Goal: Task Accomplishment & Management: Manage account settings

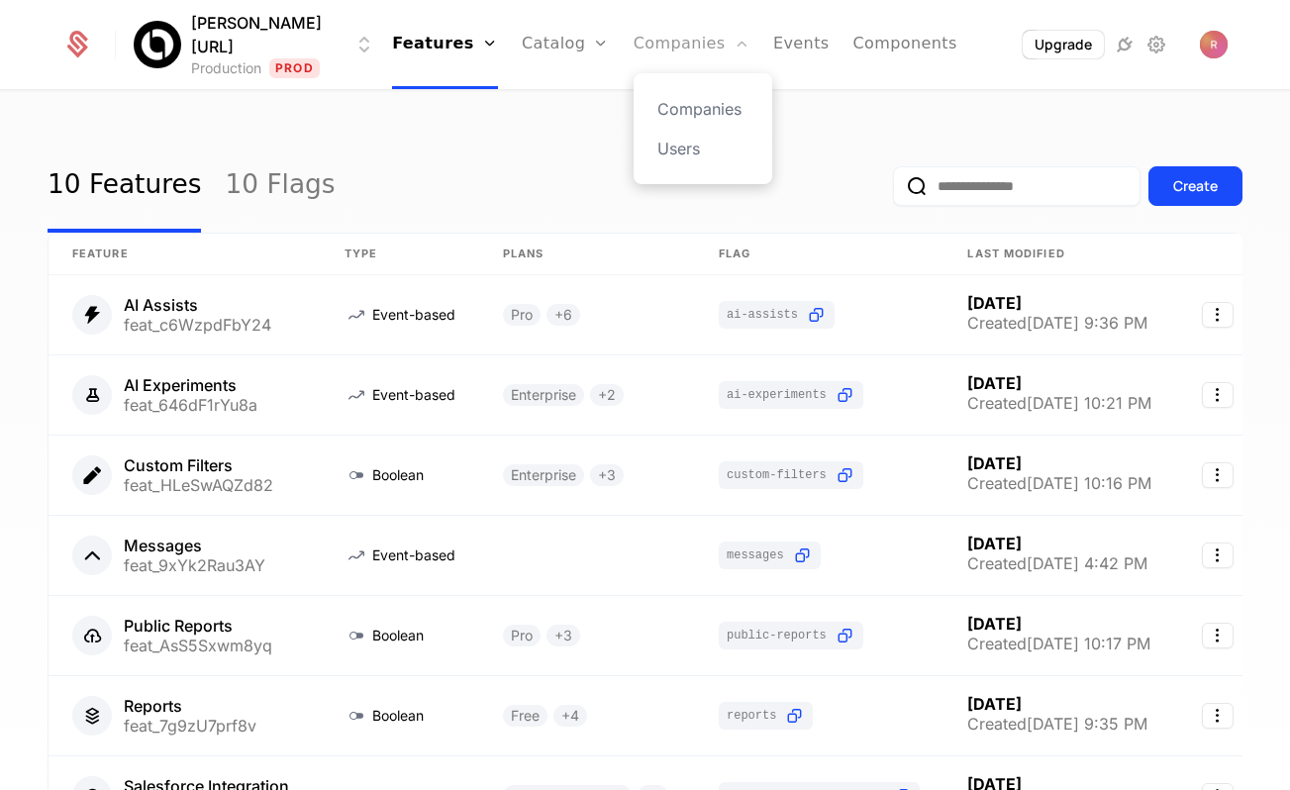
click at [637, 51] on link "Companies" at bounding box center [692, 44] width 116 height 89
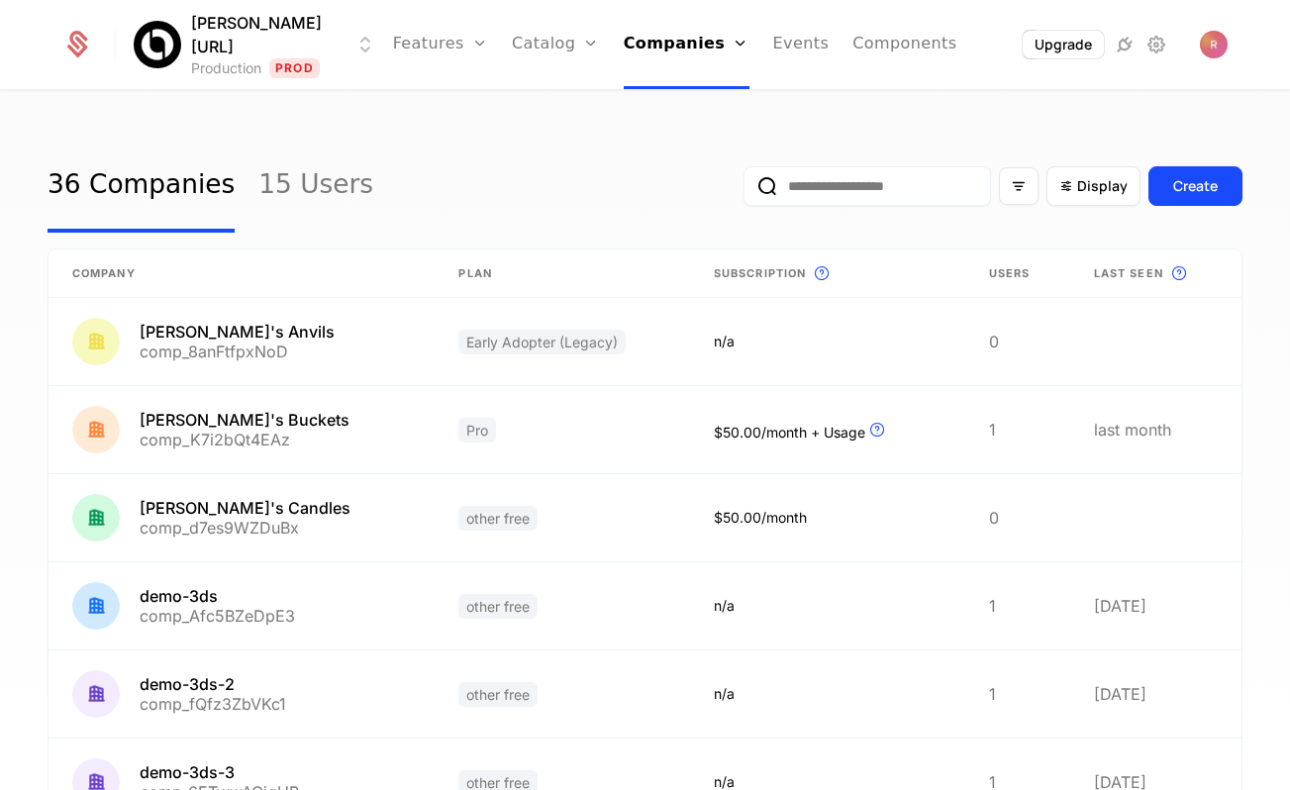
scroll to position [524, 0]
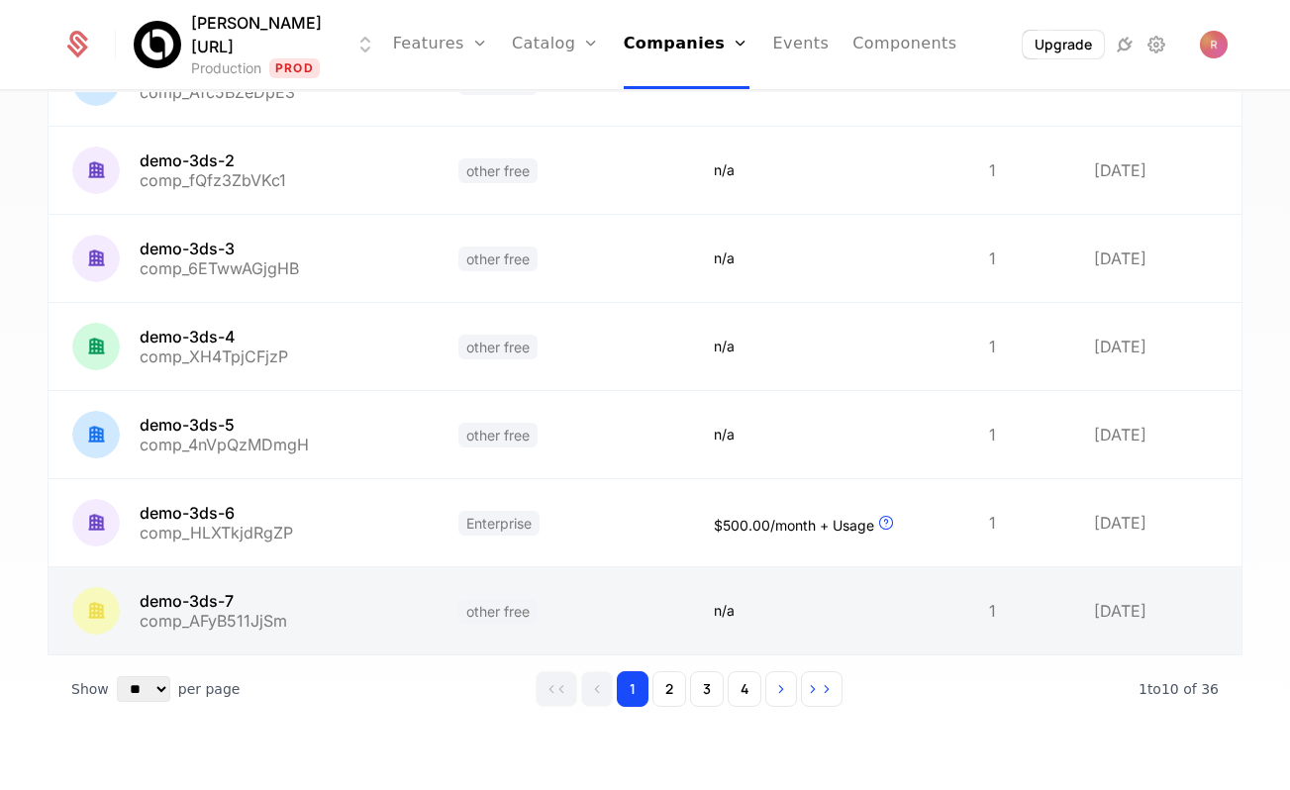
click at [236, 611] on link at bounding box center [242, 610] width 386 height 87
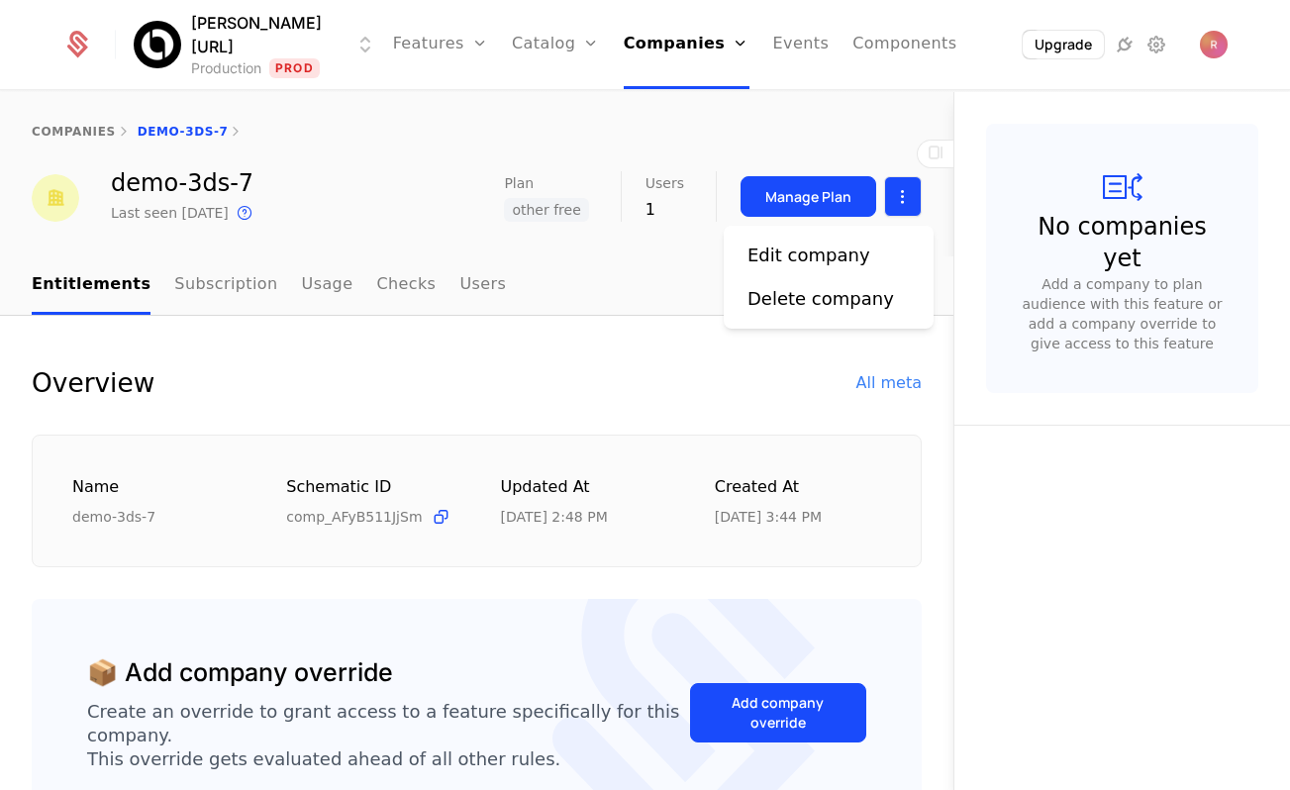
click at [916, 201] on html "Billy.ai Production Prod Features Features Flags Catalog Plans Add Ons Credits …" at bounding box center [645, 395] width 1290 height 790
click at [803, 263] on div "Edit company" at bounding box center [809, 256] width 123 height 28
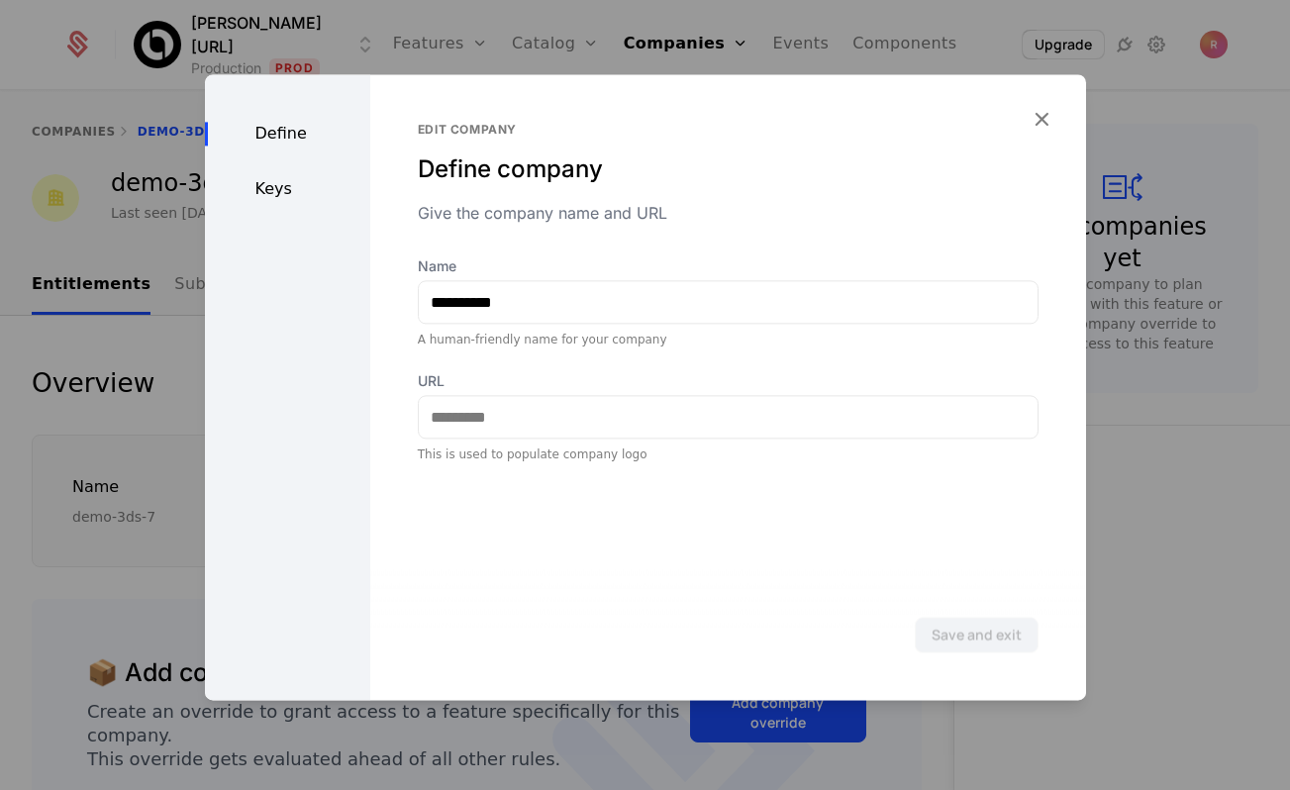
click at [274, 195] on div "Keys" at bounding box center [287, 189] width 165 height 24
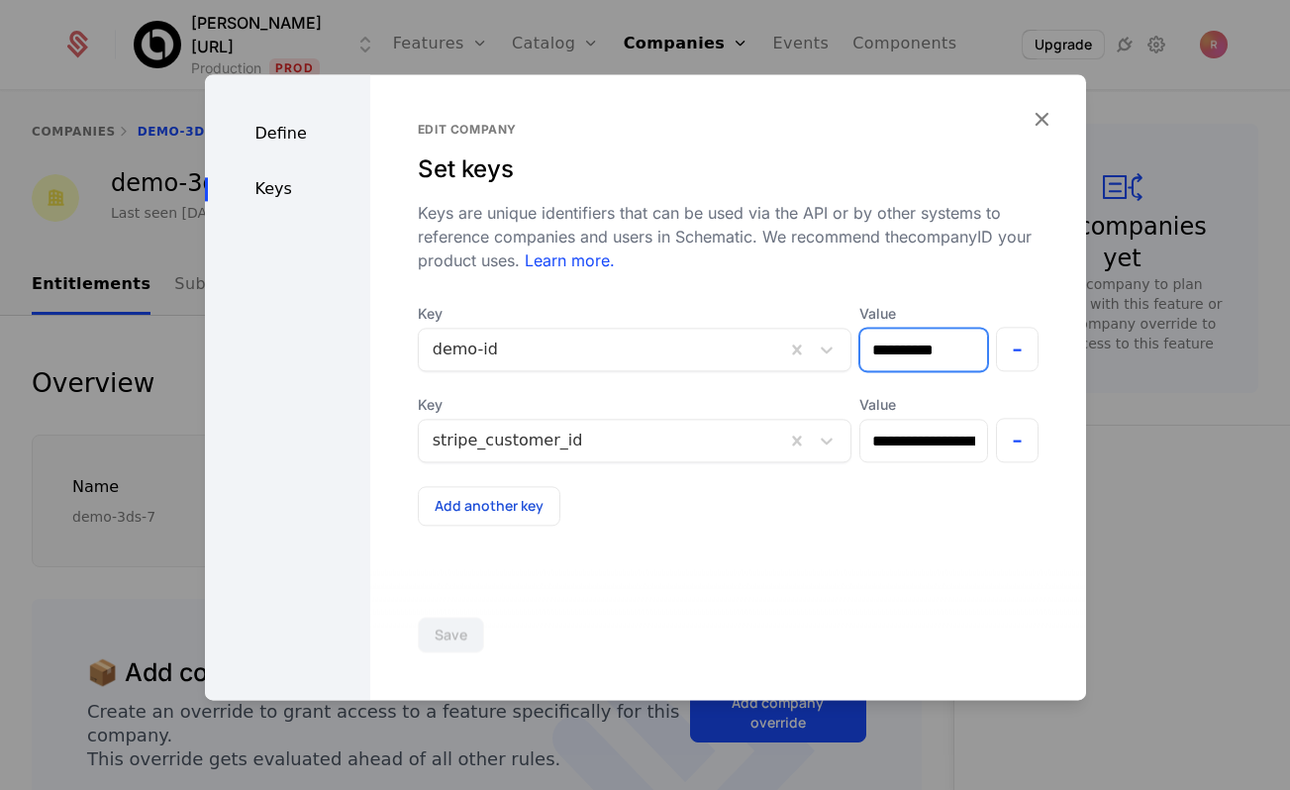
click at [911, 358] on input "**********" at bounding box center [924, 350] width 127 height 42
click at [82, 529] on div at bounding box center [645, 395] width 1290 height 790
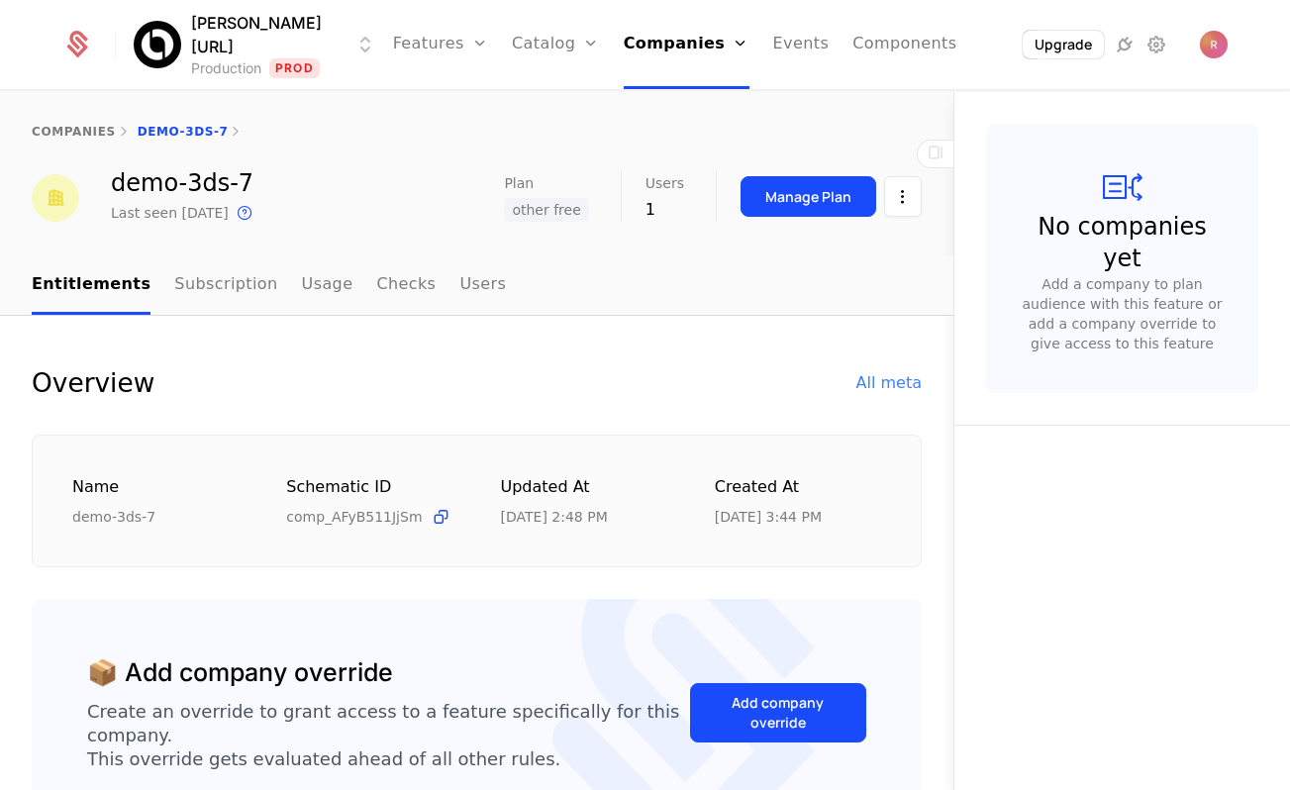
click at [82, 529] on div "Name demo-3ds-7 Schematic ID comp_AFyB511JjSm Updated at 9/16/25, 2:48 PM Creat…" at bounding box center [477, 502] width 890 height 134
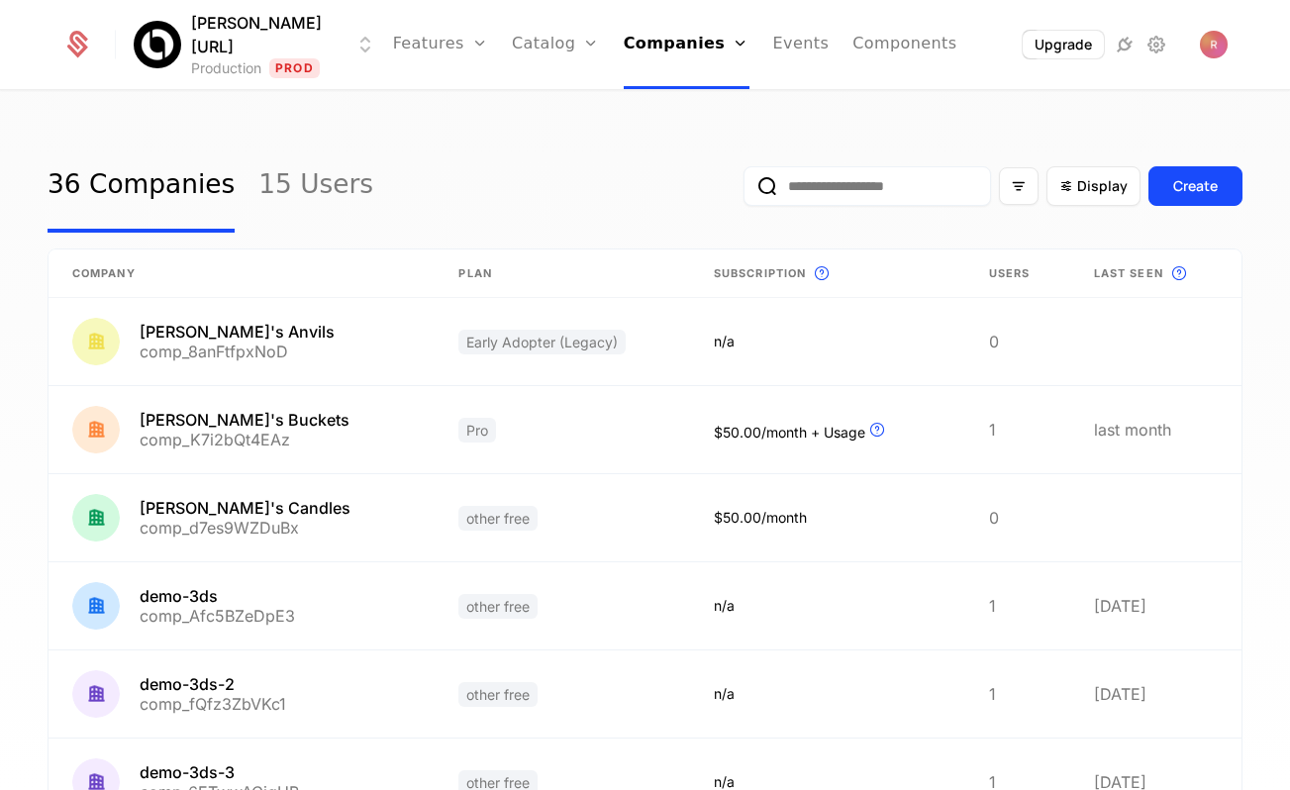
scroll to position [524, 0]
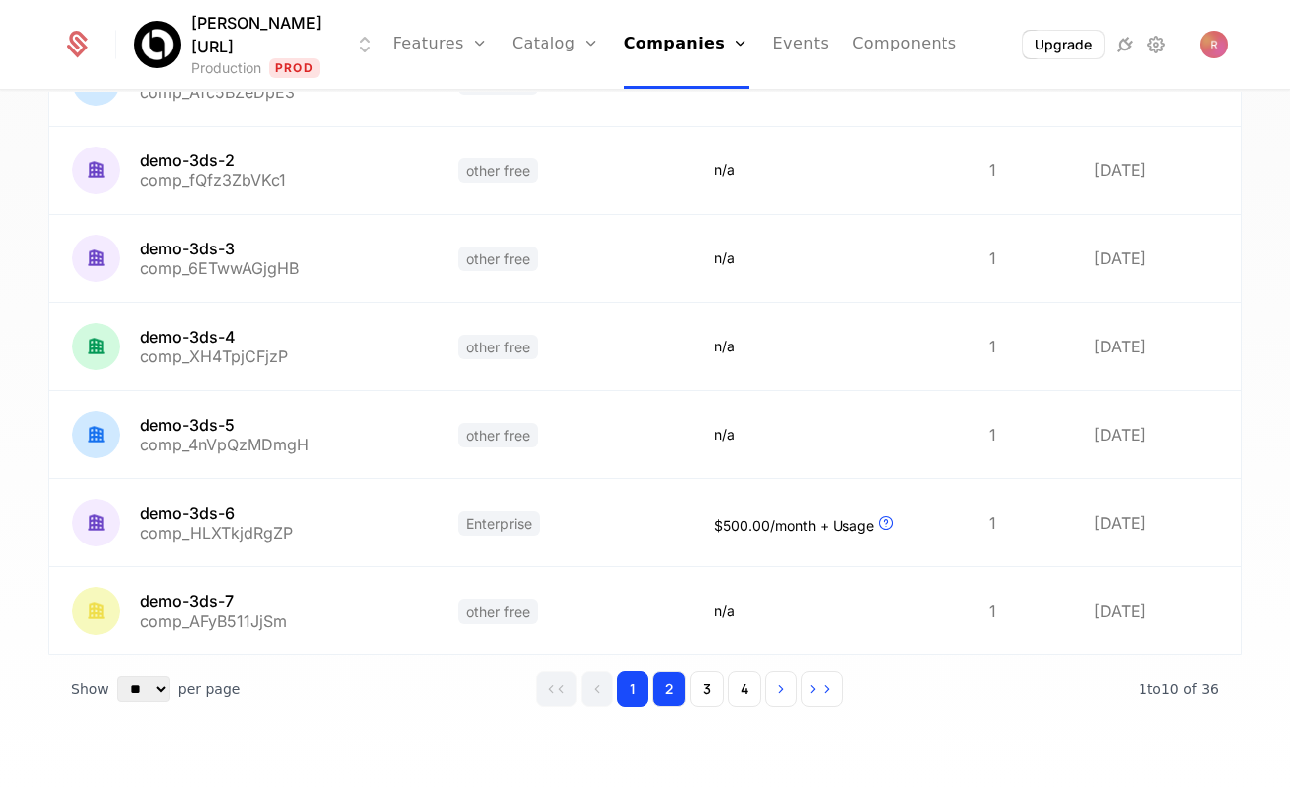
click at [674, 690] on button "2" at bounding box center [670, 689] width 34 height 36
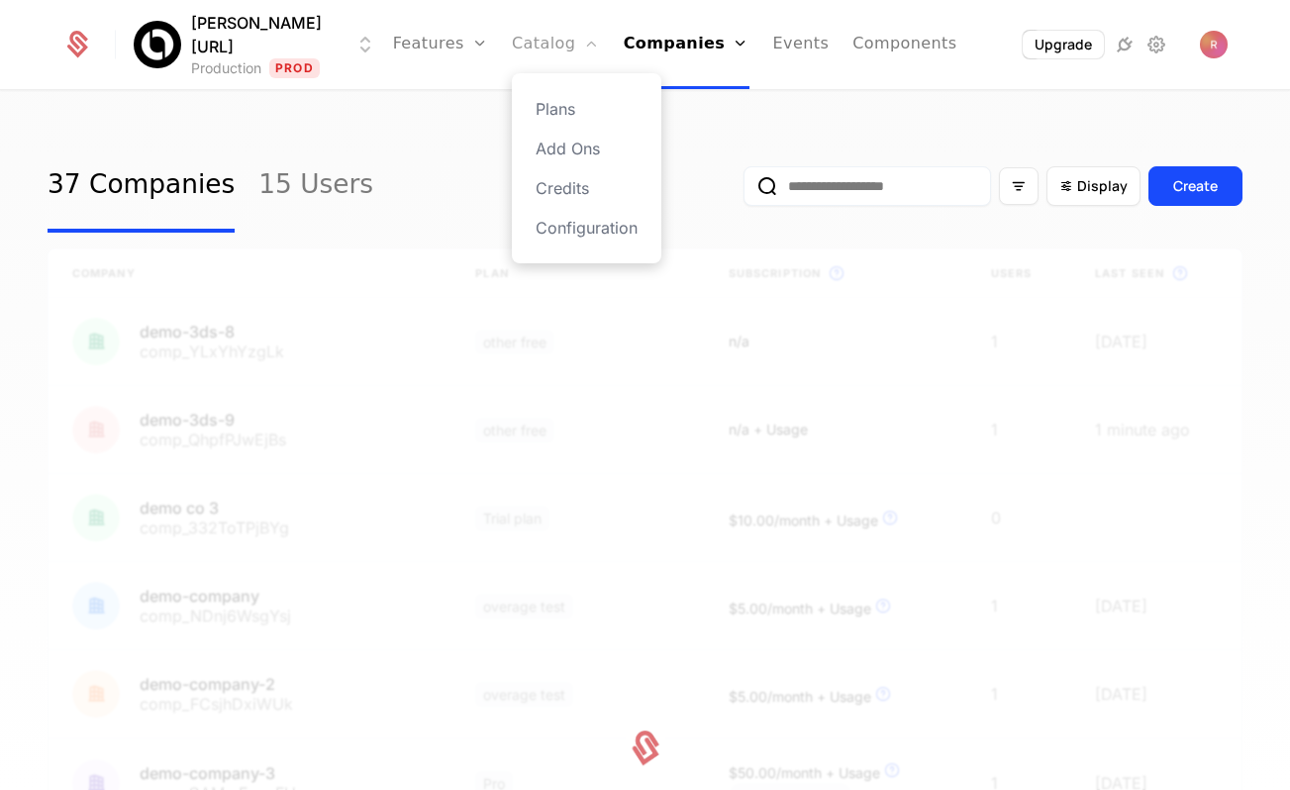
click at [553, 34] on link "Catalog" at bounding box center [556, 44] width 88 height 89
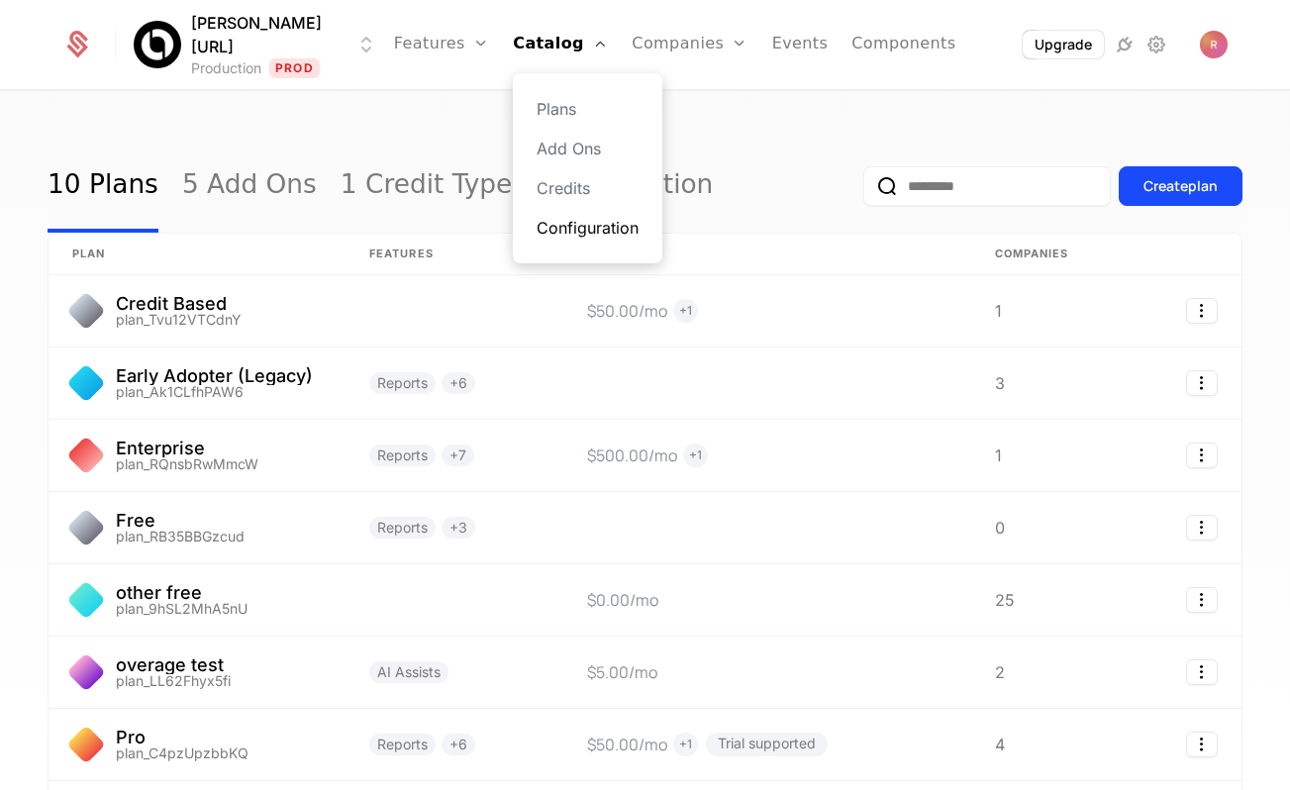
click at [537, 222] on link "Configuration" at bounding box center [588, 228] width 102 height 24
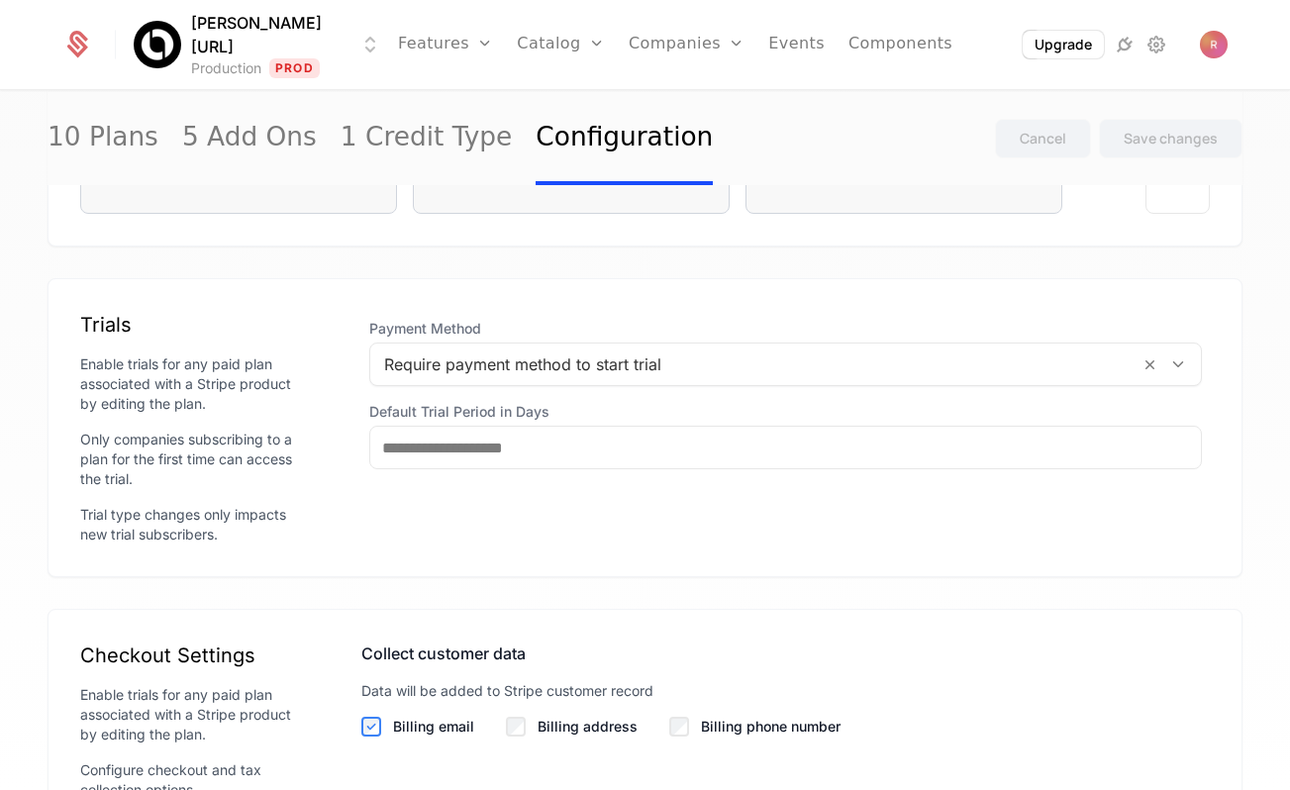
scroll to position [1772, 0]
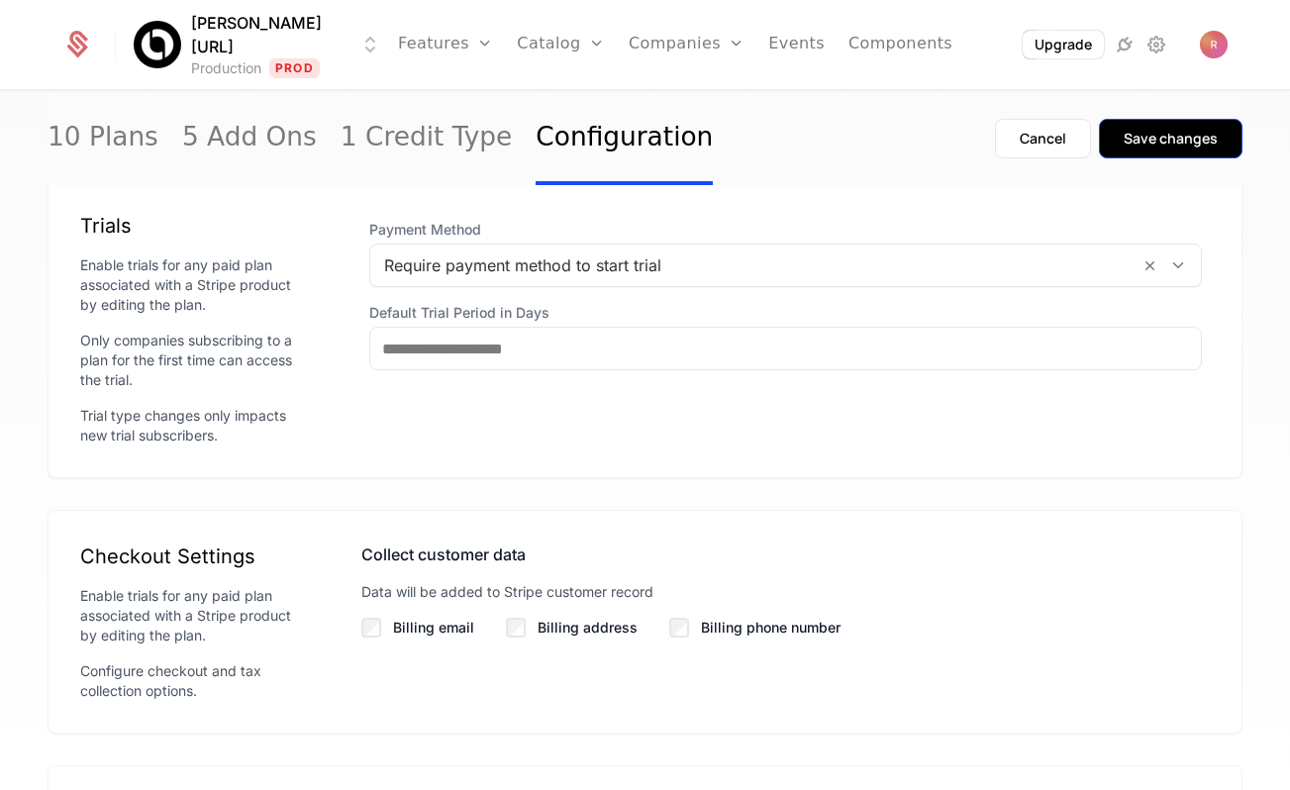
click at [1179, 141] on div "Save changes" at bounding box center [1171, 139] width 94 height 20
click at [356, 637] on div "Checkout Settings Enable trials for any paid plan associated with a Stripe prod…" at bounding box center [645, 622] width 1130 height 158
click at [1130, 166] on div "Cancel Save changes" at bounding box center [1119, 138] width 248 height 93
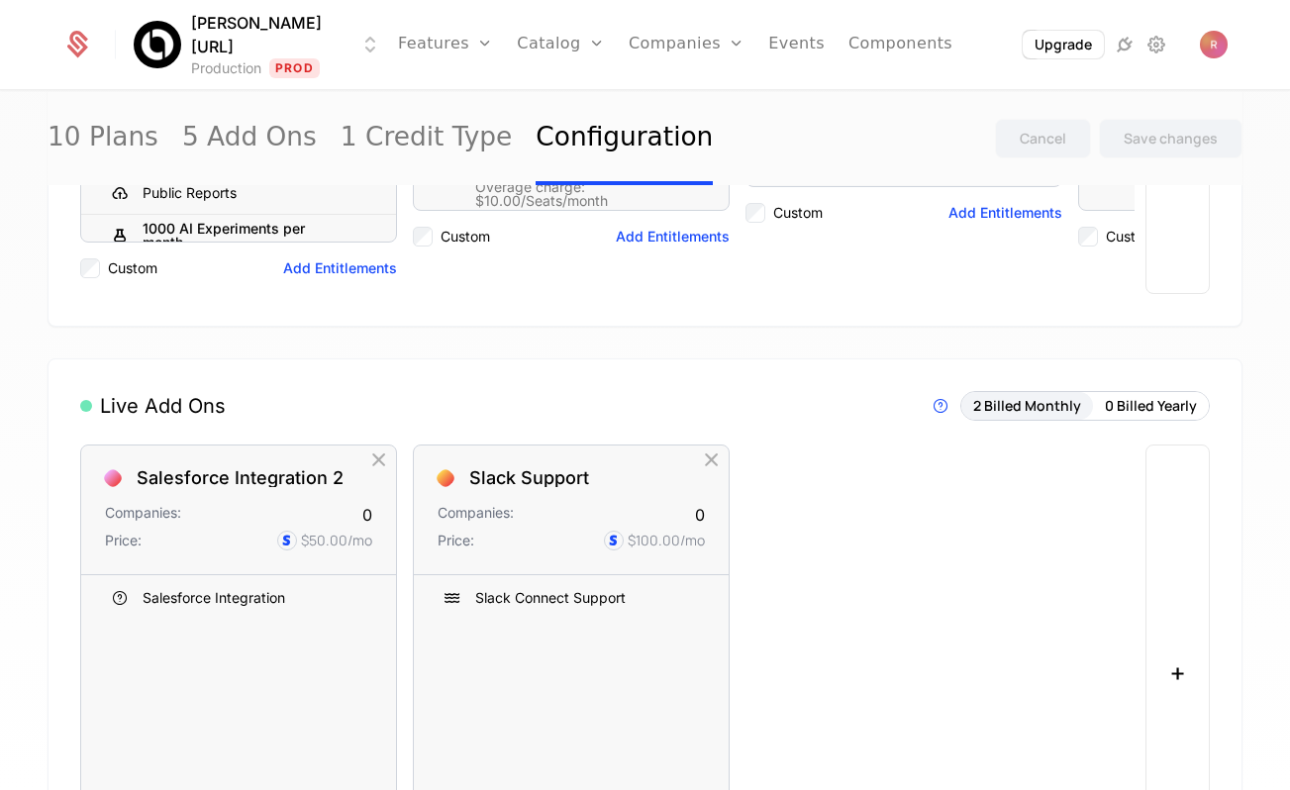
scroll to position [404, 0]
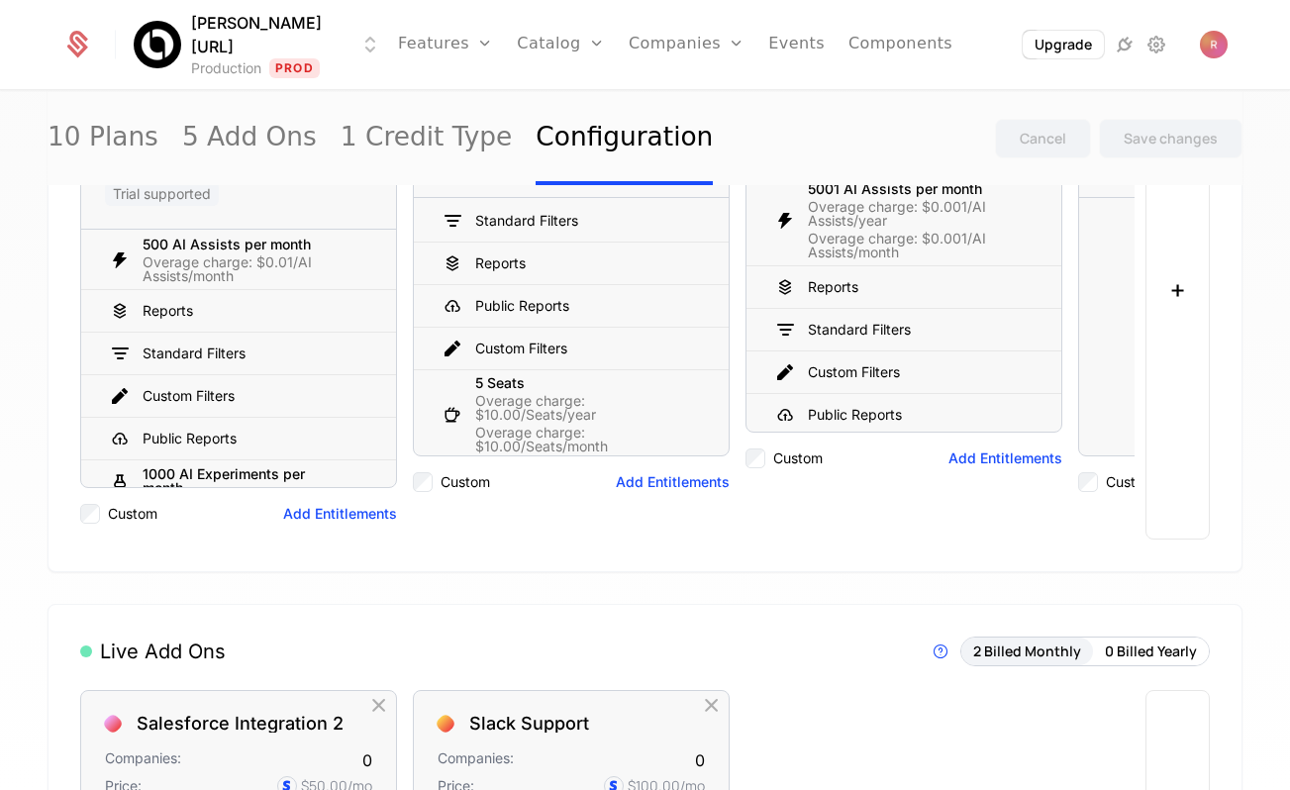
click at [285, 54] on html "Billy.ai Production Prod Features Features Flags Catalog Plans Add Ons Credits …" at bounding box center [645, 395] width 1290 height 790
click at [277, 49] on html "Billy.ai Production Prod Features Features Flags Catalog Plans Add Ons Credits …" at bounding box center [645, 395] width 1290 height 790
click at [1190, 32] on div "Upgrade" at bounding box center [1097, 45] width 259 height 30
click at [1210, 33] on span "Open user button" at bounding box center [1214, 45] width 28 height 28
click at [761, 105] on div "10 Plans 5 Add Ons 1 Credit Type Configuration Cancel Save changes" at bounding box center [645, 138] width 1195 height 93
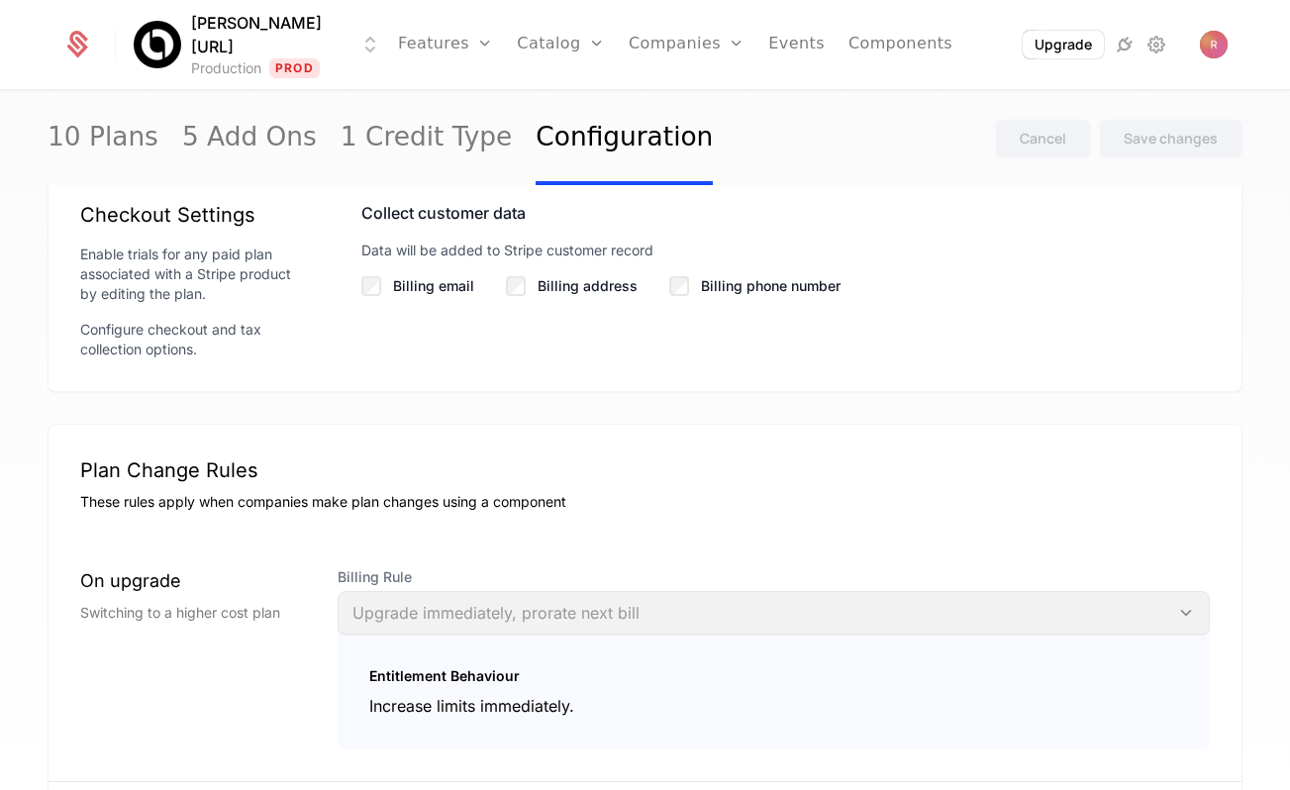
scroll to position [2025, 0]
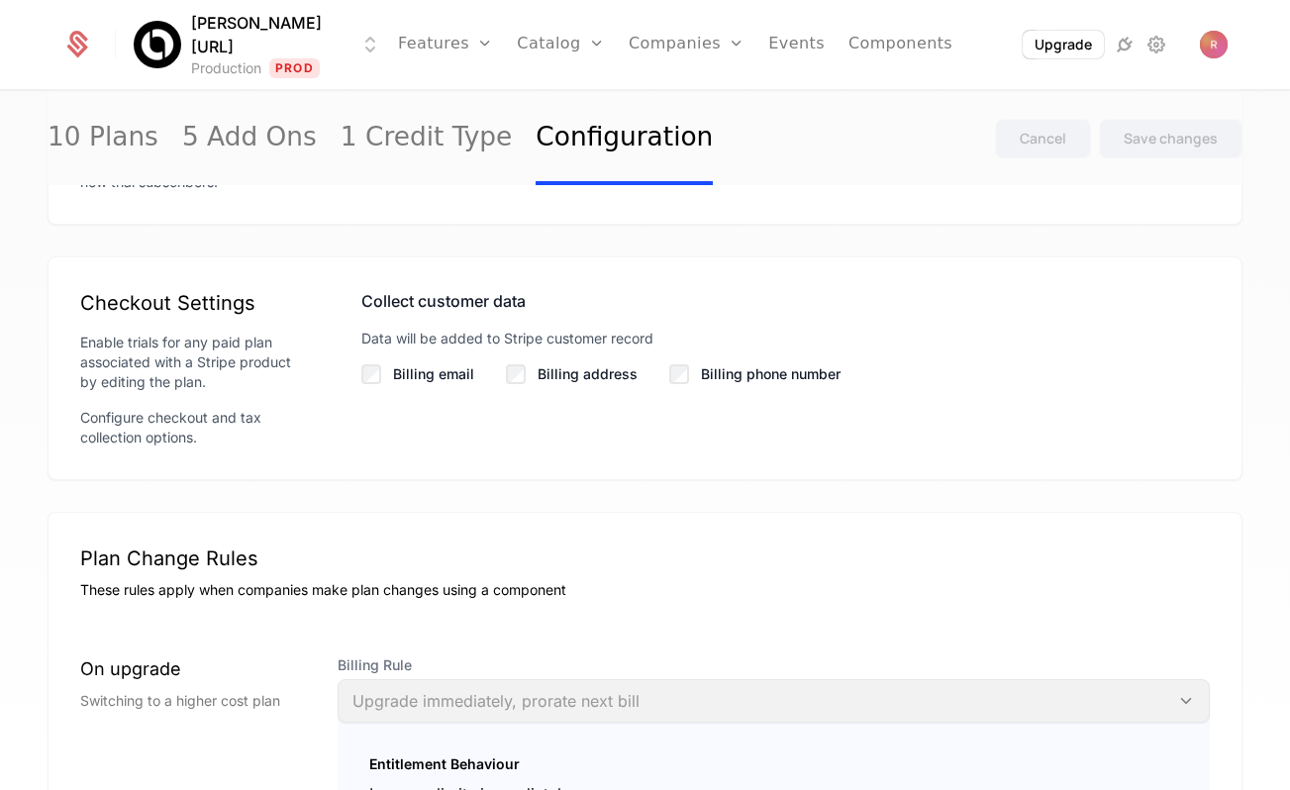
click at [415, 375] on label "Billing email" at bounding box center [433, 374] width 81 height 20
click at [531, 378] on div "Billing address" at bounding box center [572, 374] width 132 height 20
click at [716, 380] on label "Billing phone number" at bounding box center [771, 374] width 140 height 20
click at [526, 364] on div "Billing address" at bounding box center [572, 374] width 132 height 20
click at [1174, 139] on div "Save changes" at bounding box center [1171, 139] width 94 height 20
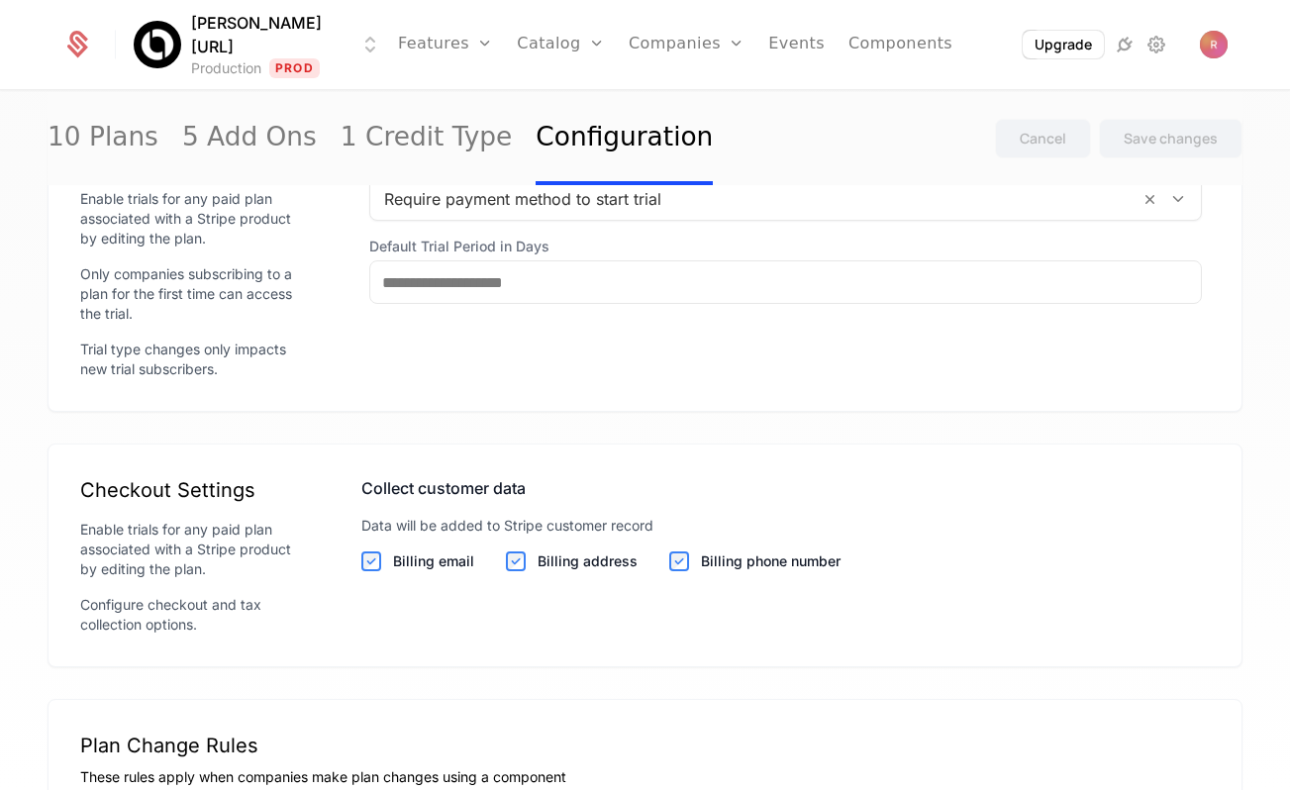
scroll to position [2090, 0]
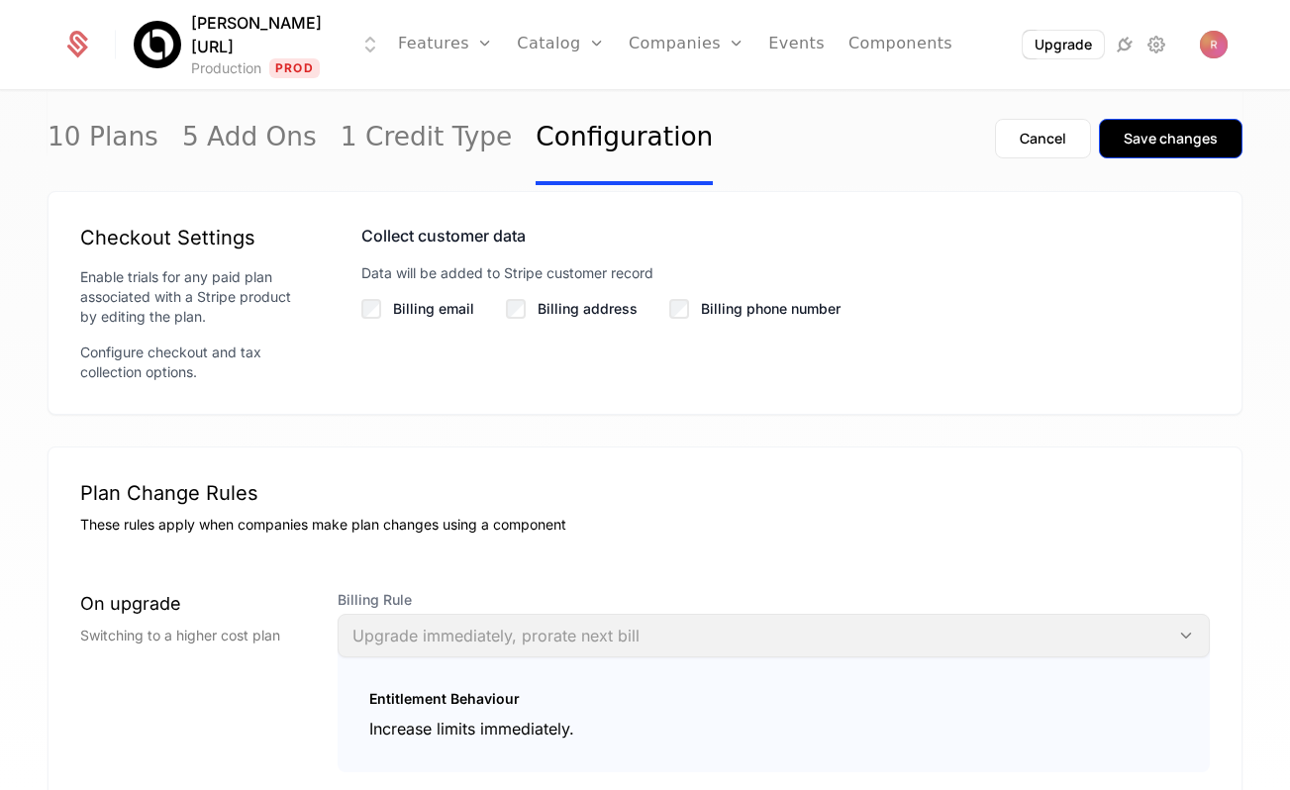
click at [1157, 140] on div "Save changes" at bounding box center [1171, 139] width 94 height 20
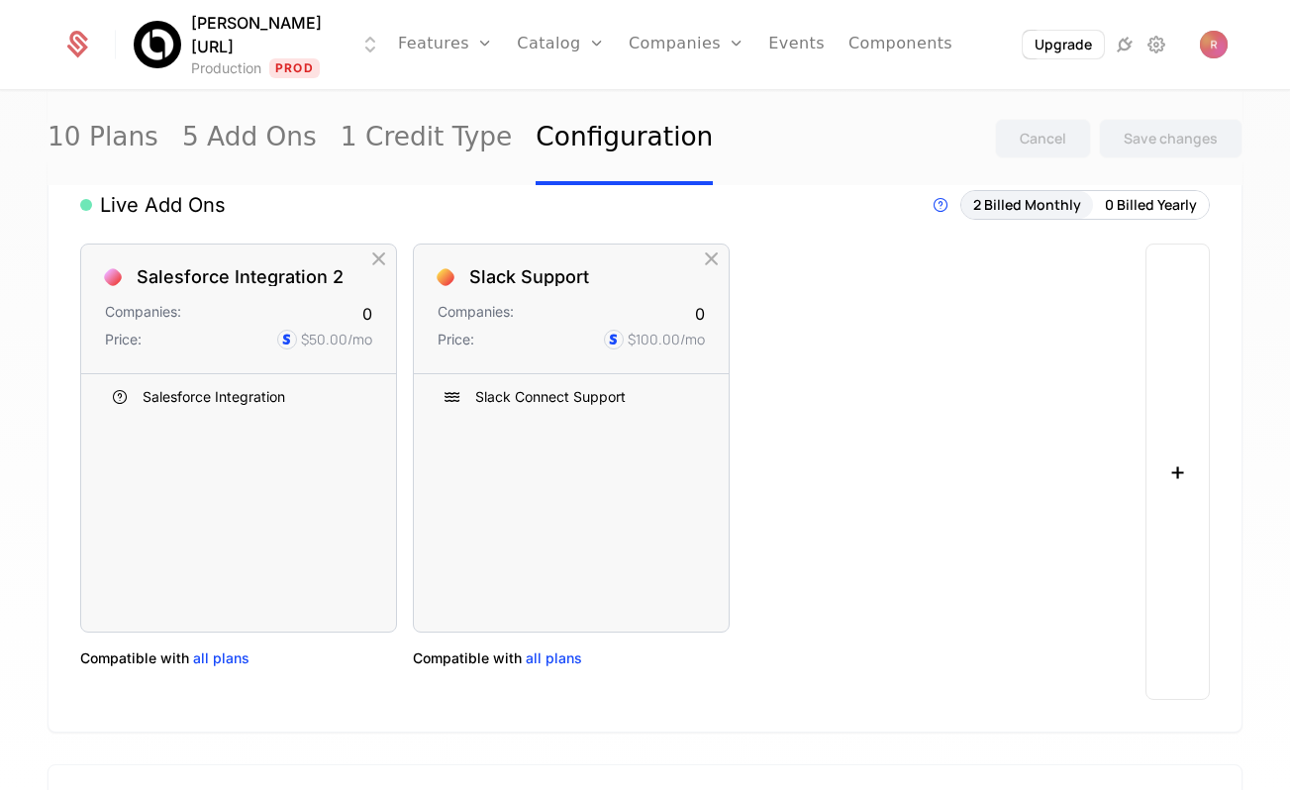
scroll to position [1640, 0]
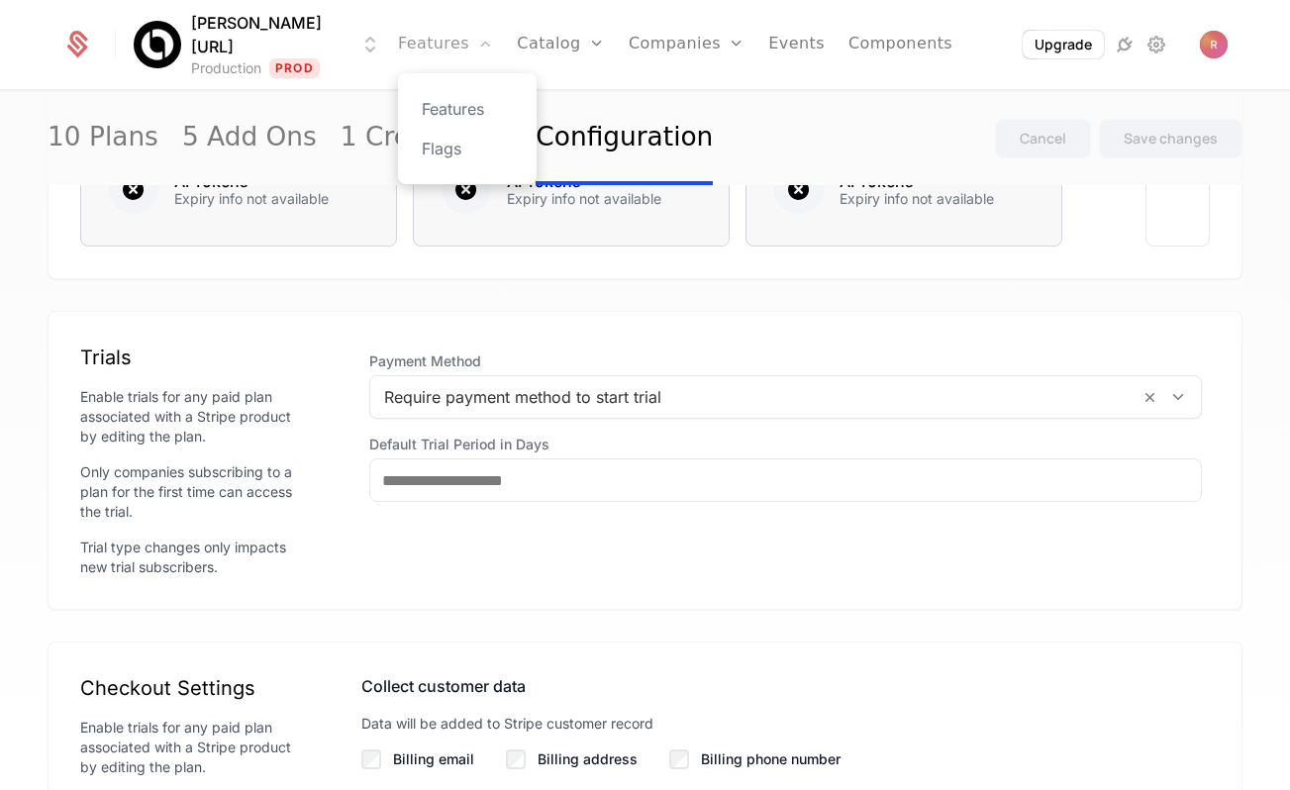
click at [403, 39] on link "Features" at bounding box center [445, 44] width 95 height 89
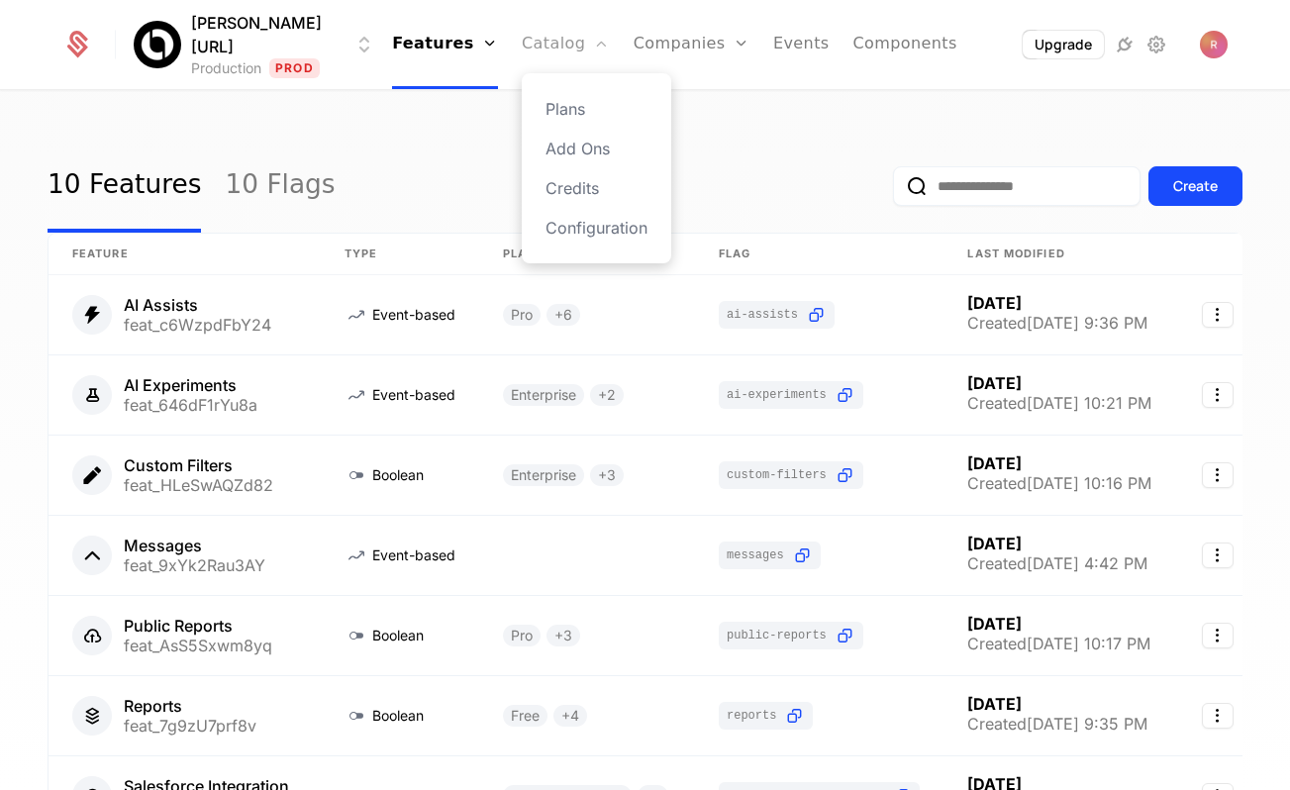
click at [593, 46] on icon "Main" at bounding box center [601, 44] width 16 height 16
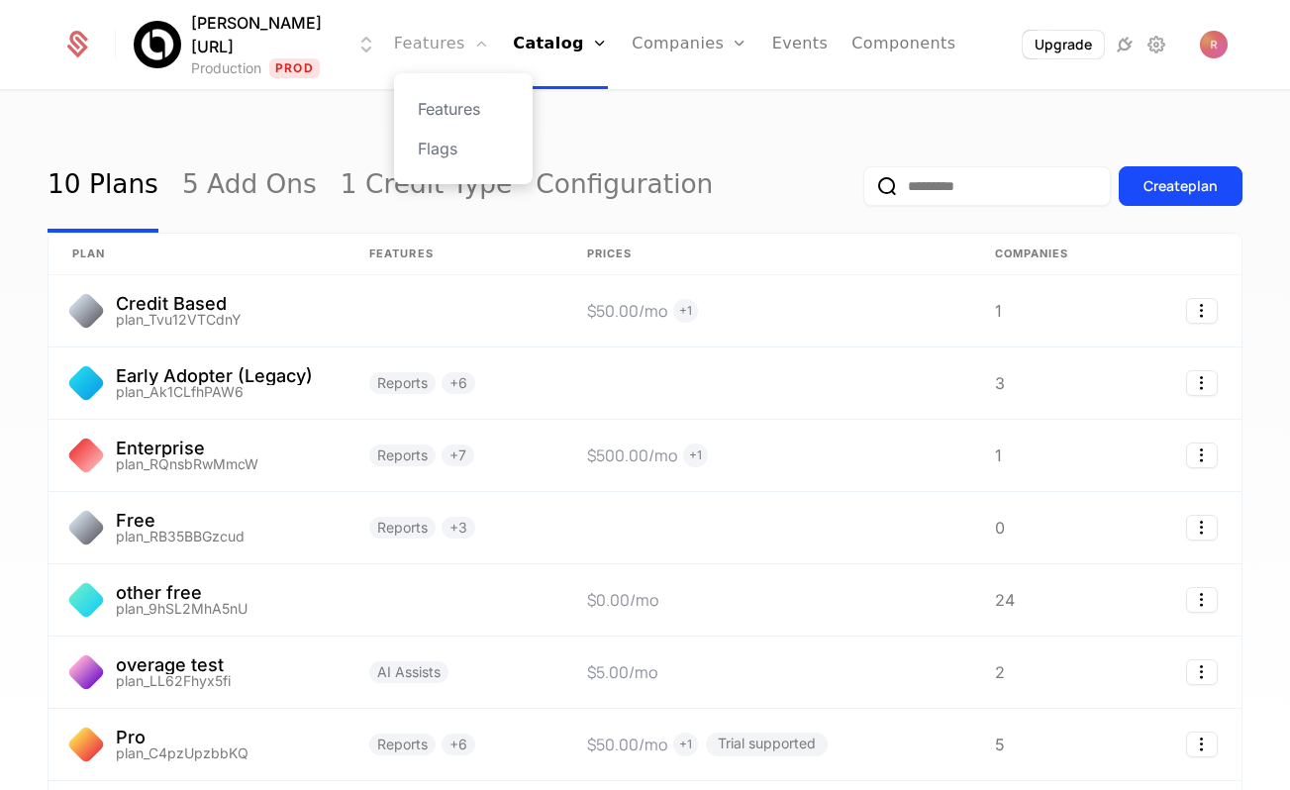
click at [429, 45] on link "Features" at bounding box center [441, 44] width 95 height 89
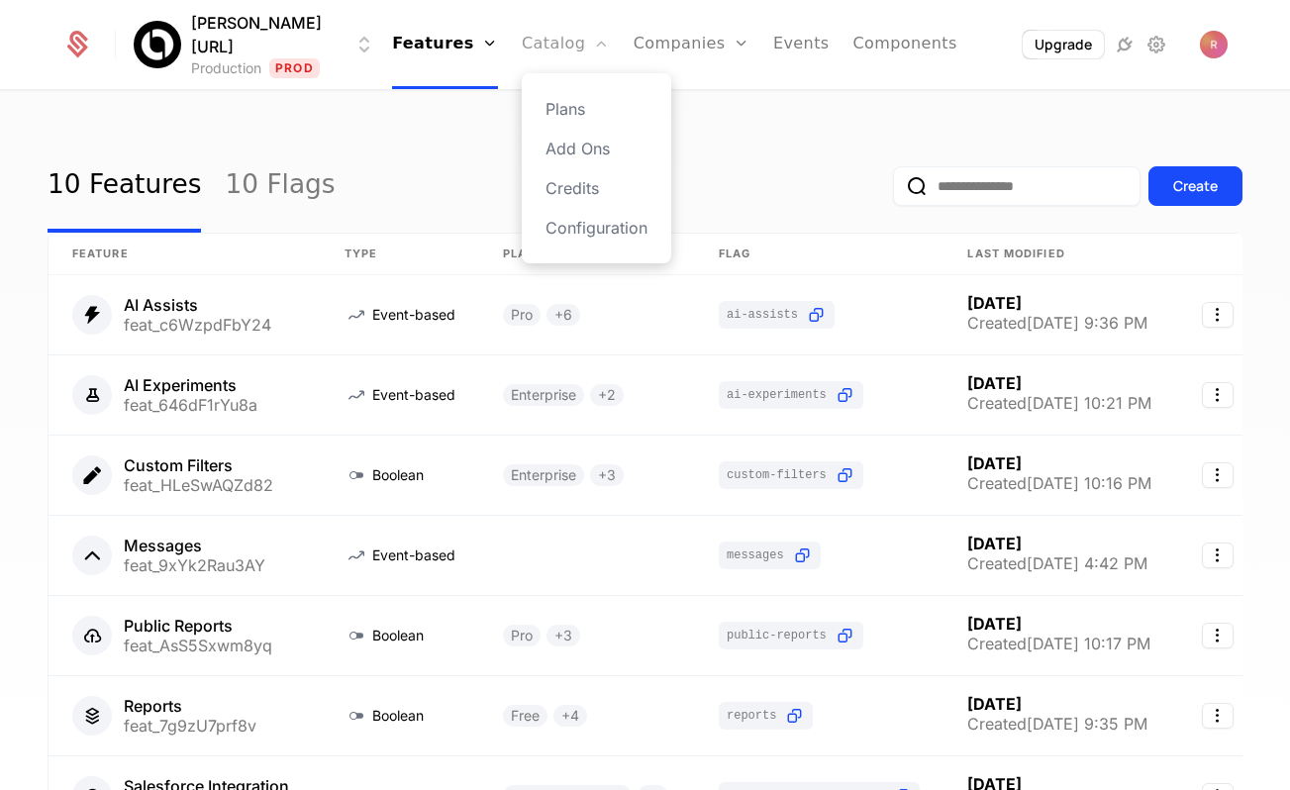
click at [526, 35] on link "Catalog" at bounding box center [566, 44] width 88 height 89
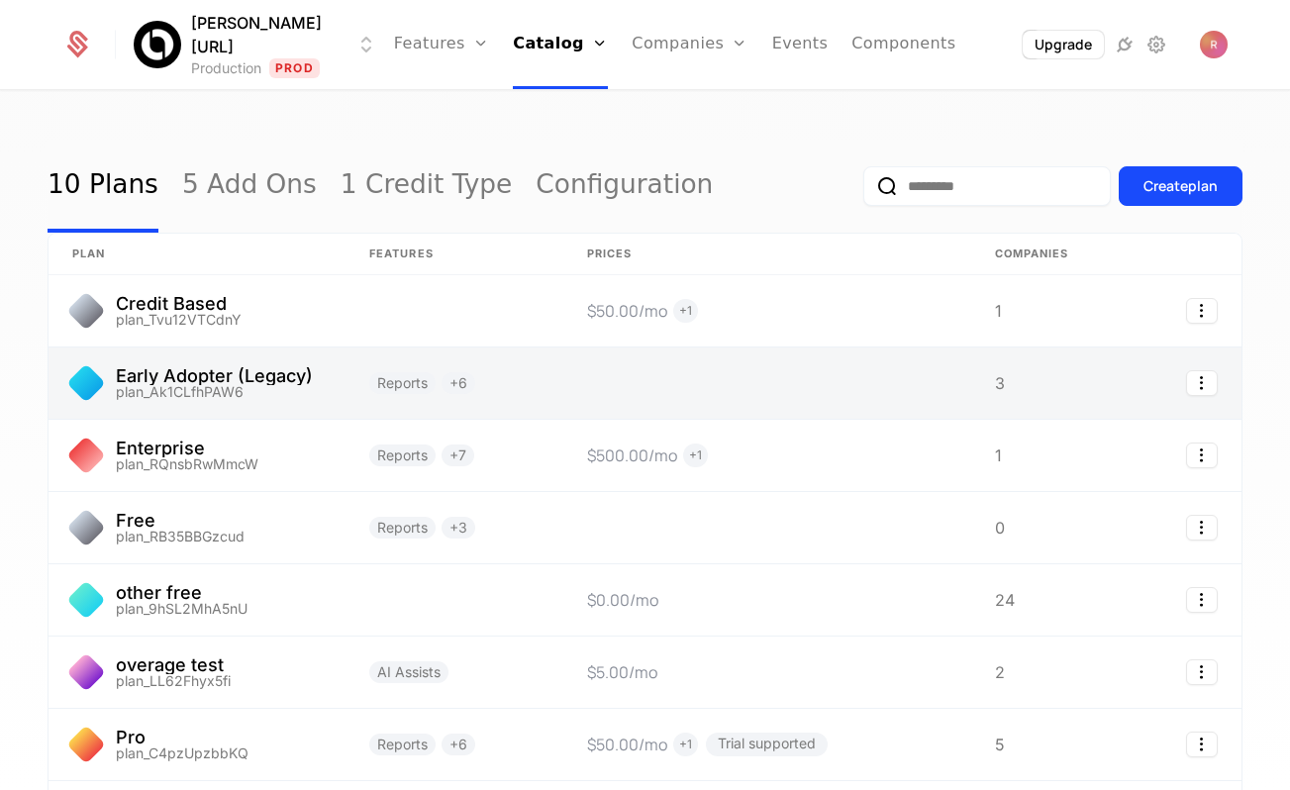
scroll to position [47, 0]
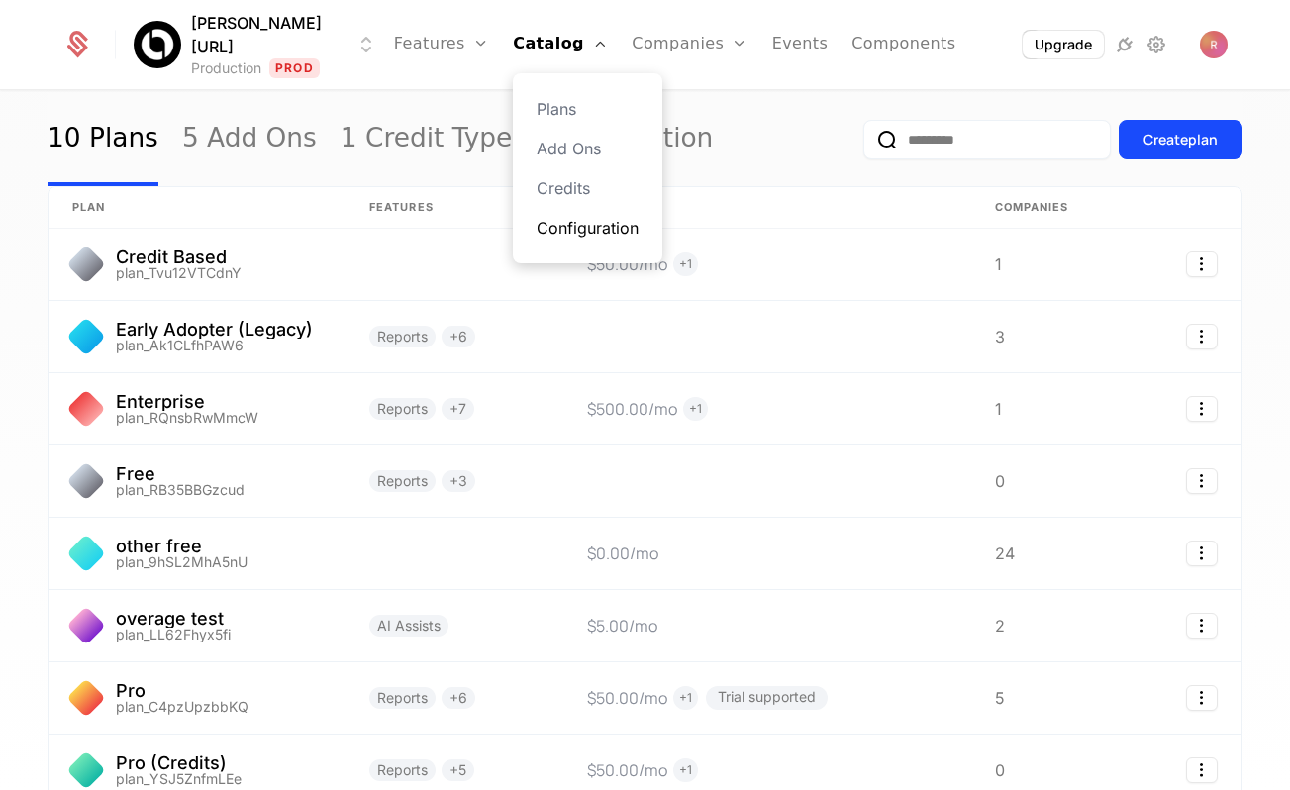
click at [542, 227] on link "Configuration" at bounding box center [588, 228] width 102 height 24
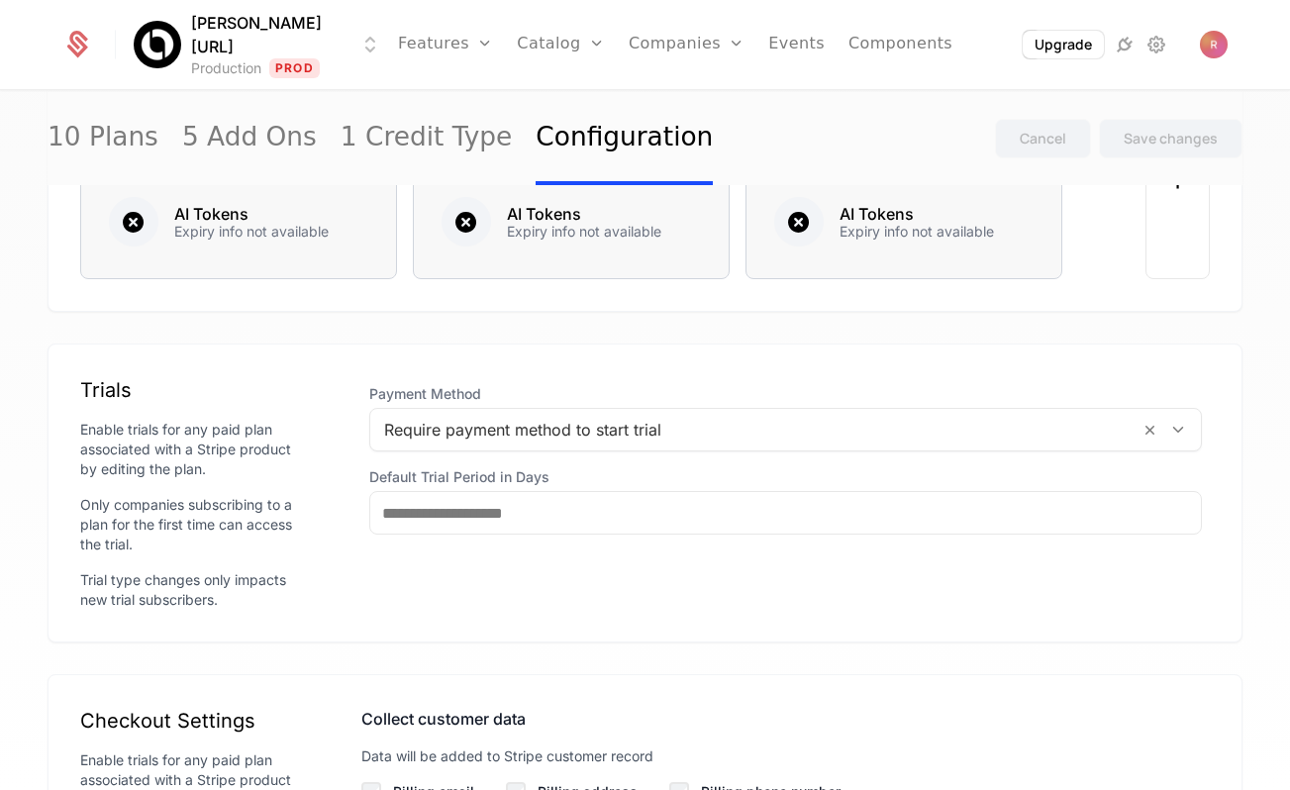
scroll to position [1868, 0]
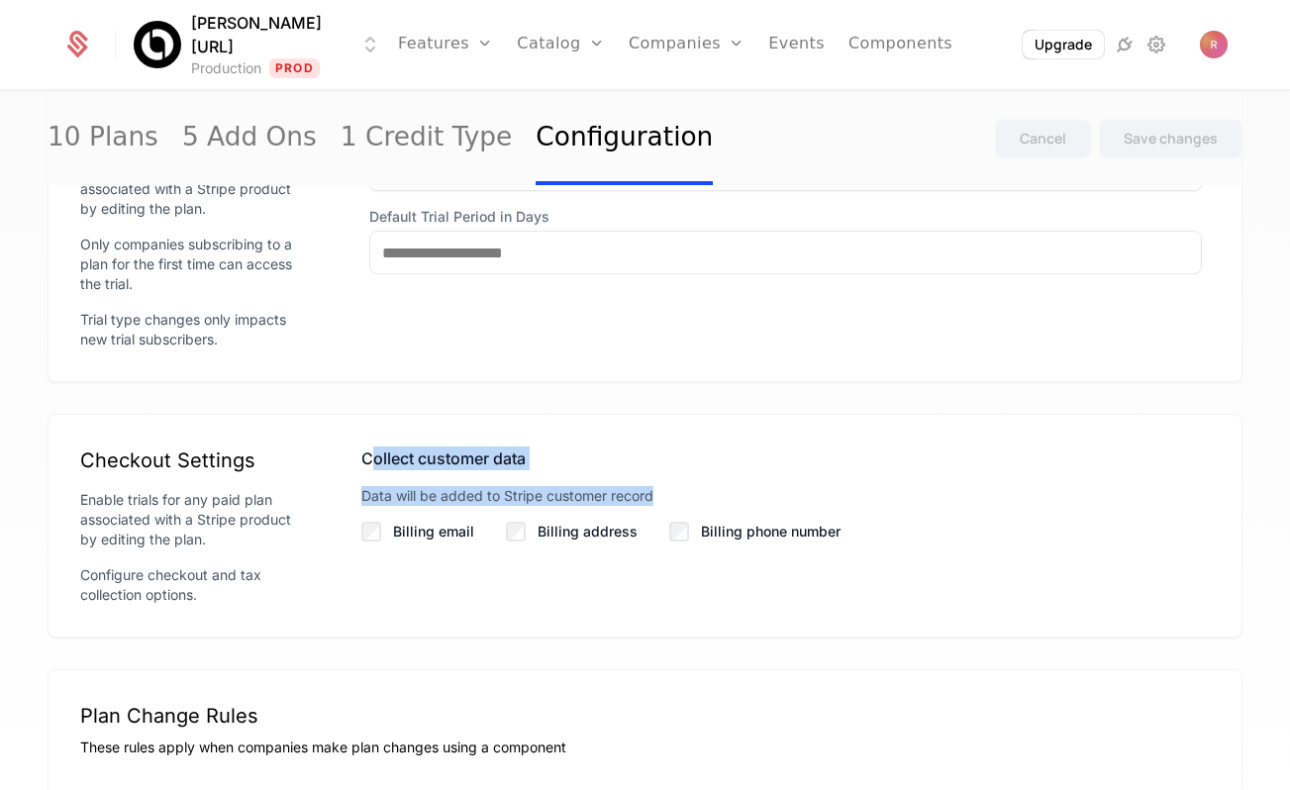
drag, startPoint x: 401, startPoint y: 464, endPoint x: 609, endPoint y: 505, distance: 211.9
click at [607, 508] on div "Collect customer data Data will be added to Stripe customer record Billing emai…" at bounding box center [785, 494] width 849 height 95
click at [609, 505] on div "Data will be added to Stripe customer record" at bounding box center [785, 496] width 849 height 20
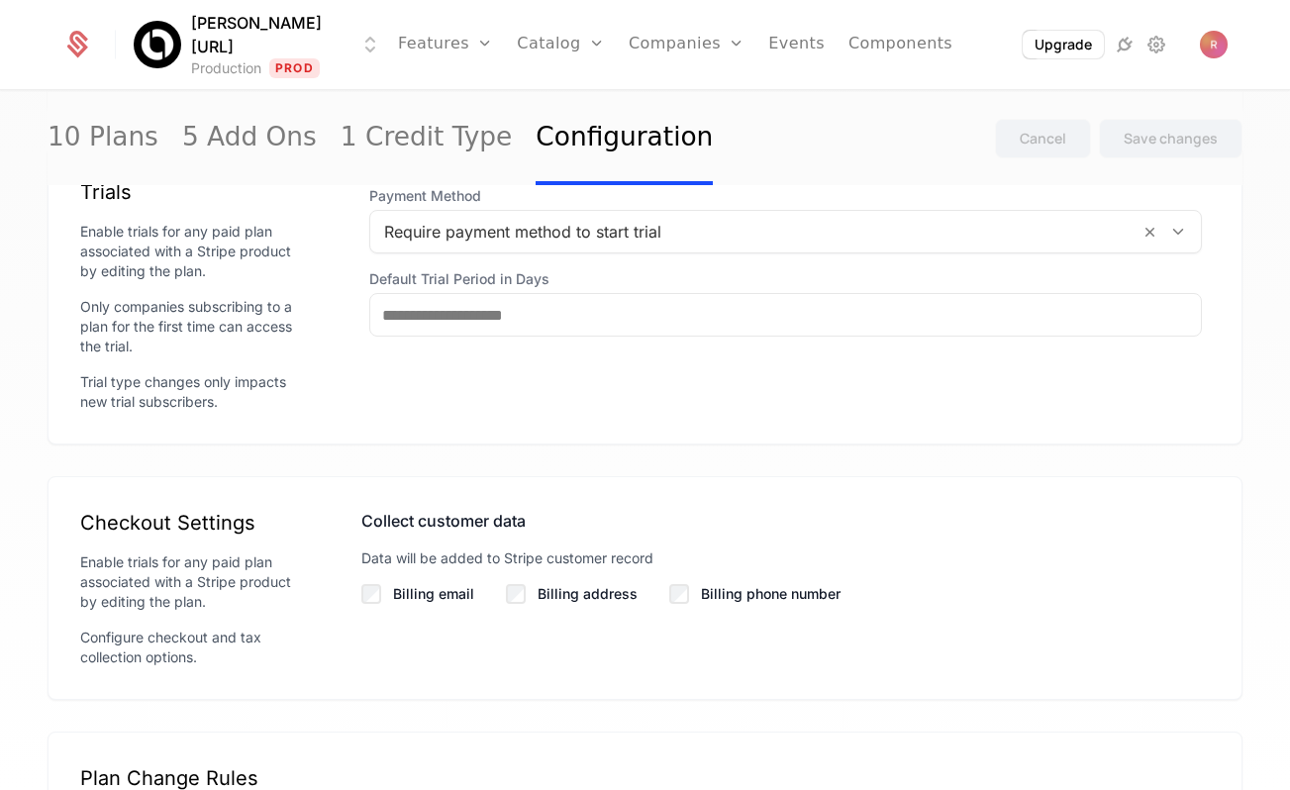
scroll to position [1792, 0]
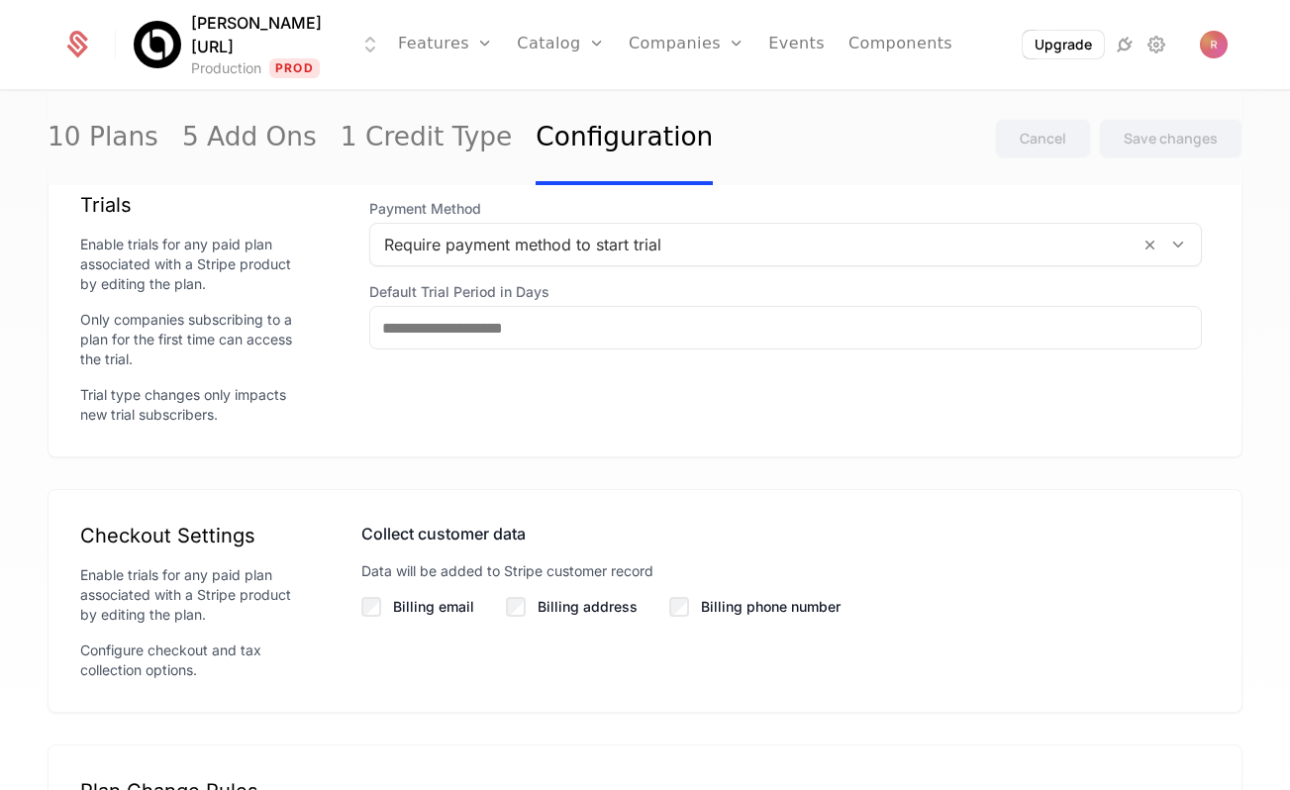
click at [226, 270] on div "Enable trials for any paid plan associated with a Stripe product by editing the…" at bounding box center [189, 264] width 218 height 59
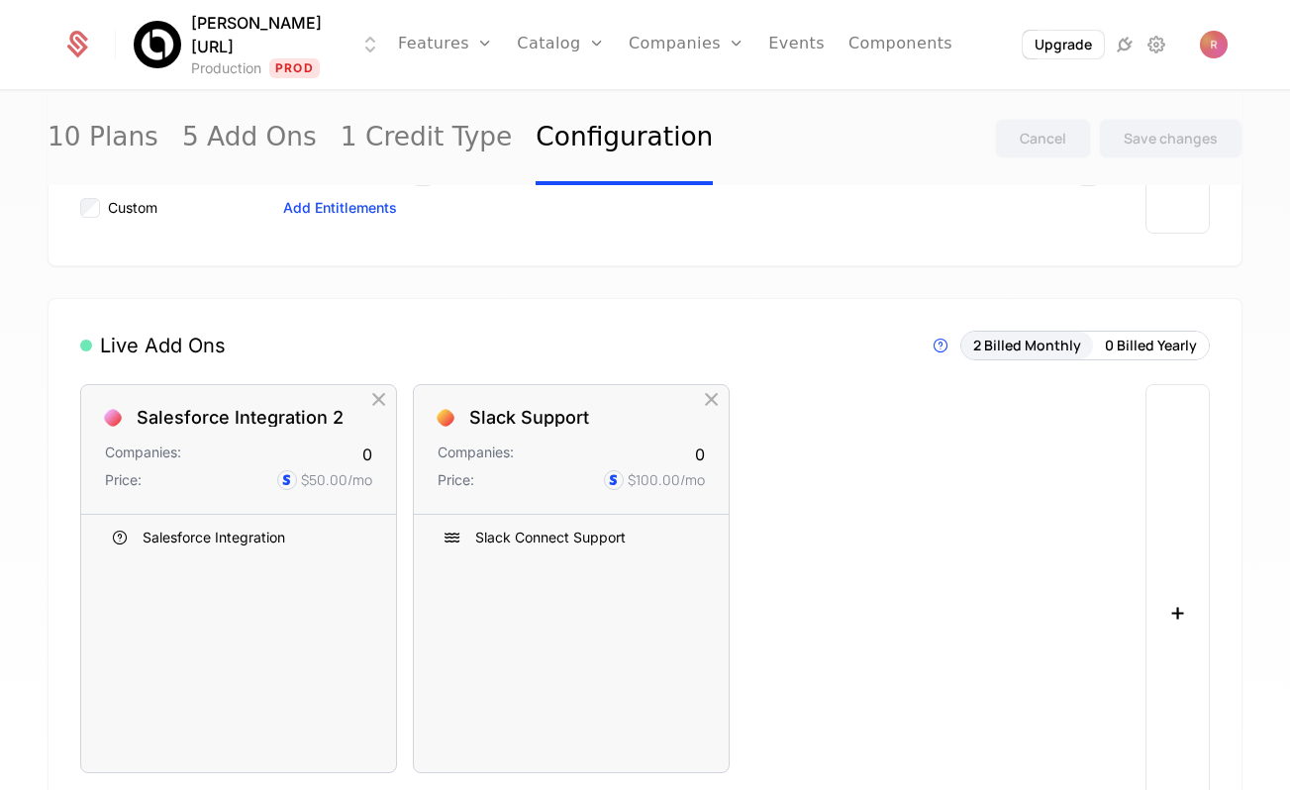
scroll to position [1472, 0]
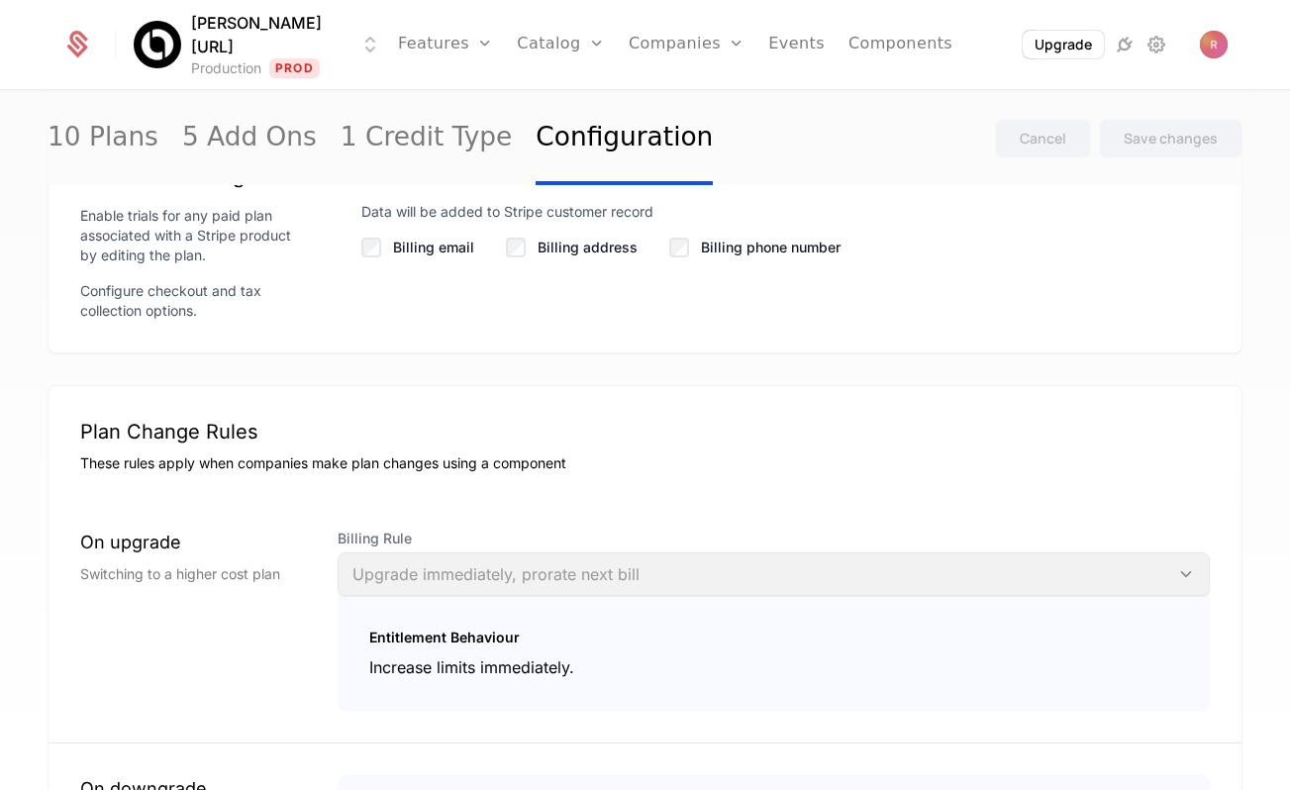
scroll to position [2029, 0]
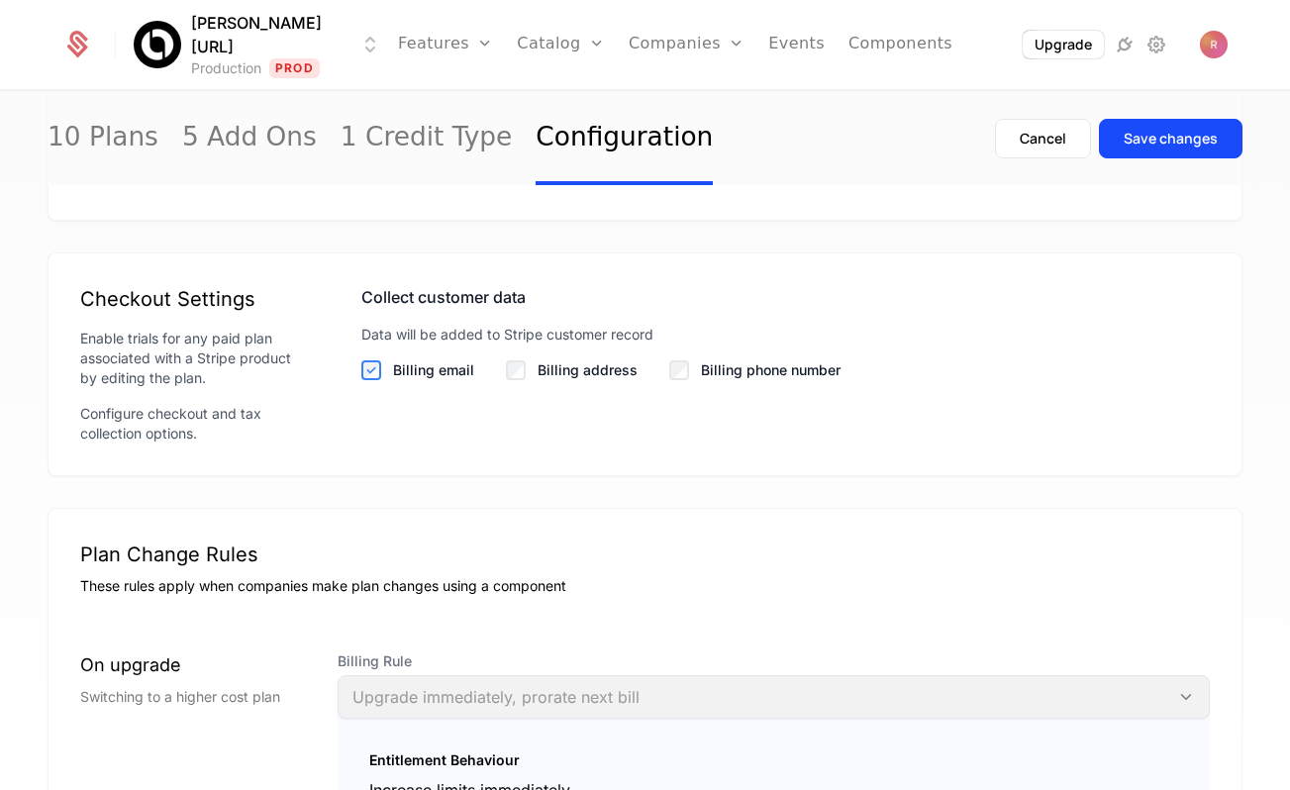
click at [687, 372] on div "Billing phone number" at bounding box center [754, 370] width 171 height 20
click at [1165, 144] on div "Save changes" at bounding box center [1171, 139] width 94 height 20
click at [424, 370] on label "Billing email" at bounding box center [433, 370] width 81 height 20
click at [806, 371] on label "Billing phone number" at bounding box center [771, 370] width 140 height 20
click at [1145, 137] on div "Save changes" at bounding box center [1171, 139] width 94 height 20
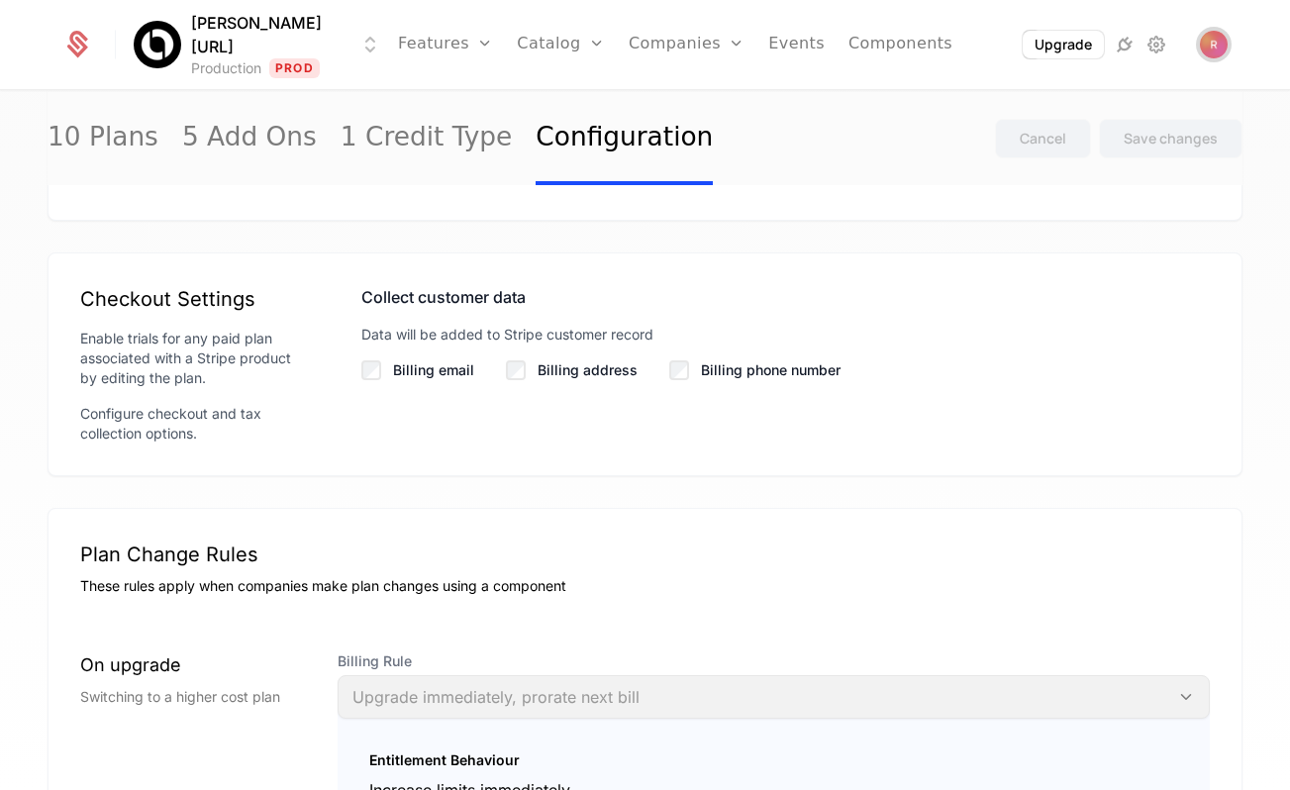
click at [1218, 44] on img "Open user button" at bounding box center [1214, 45] width 28 height 28
click at [853, 38] on link "Components" at bounding box center [901, 44] width 104 height 89
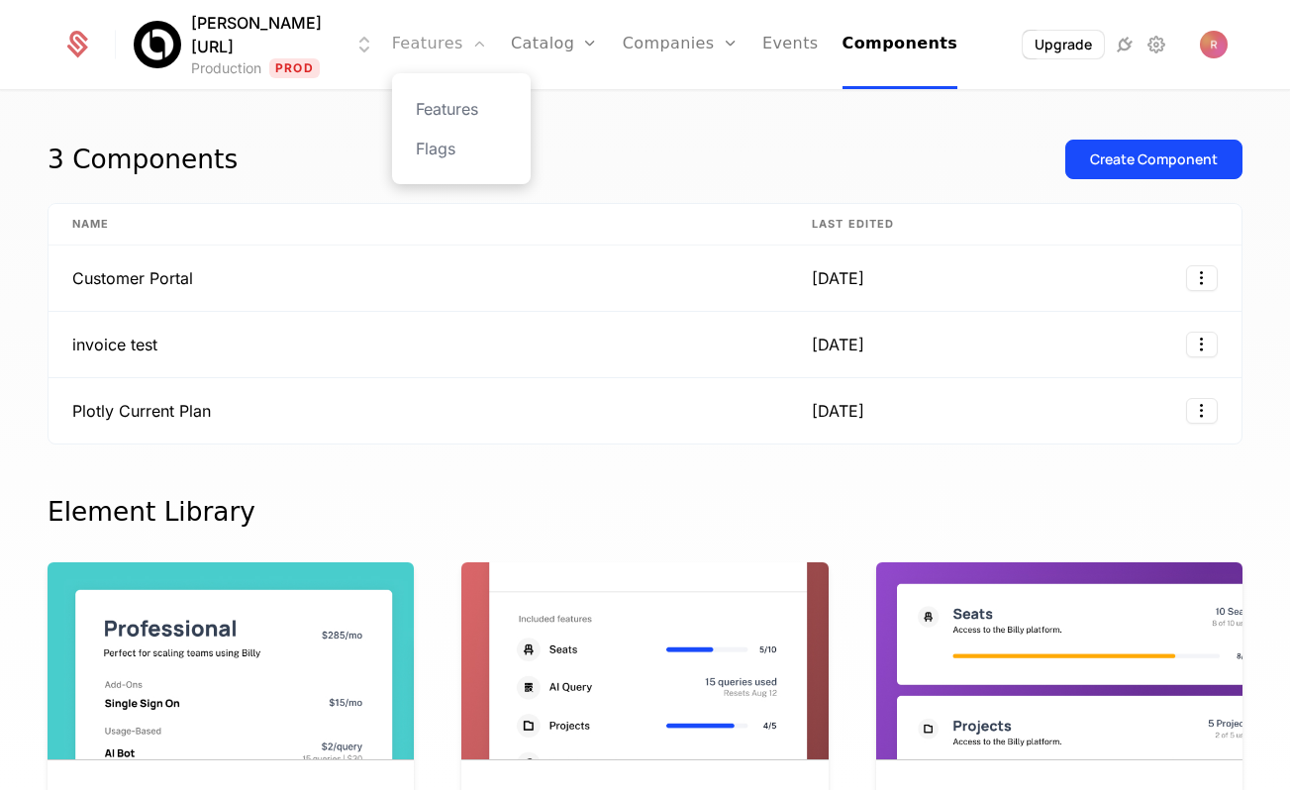
click at [471, 45] on icon "Main" at bounding box center [479, 44] width 16 height 16
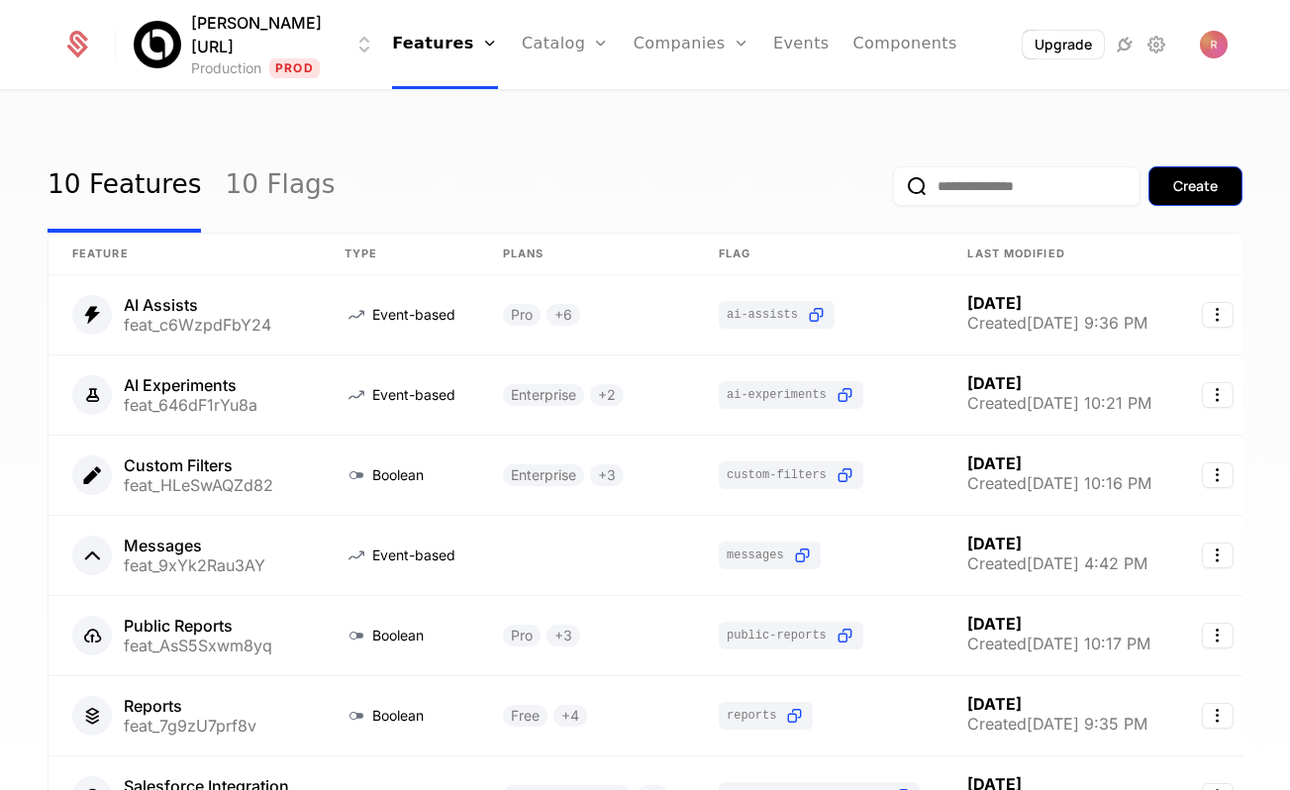
click at [1191, 187] on div "Create" at bounding box center [1195, 186] width 45 height 20
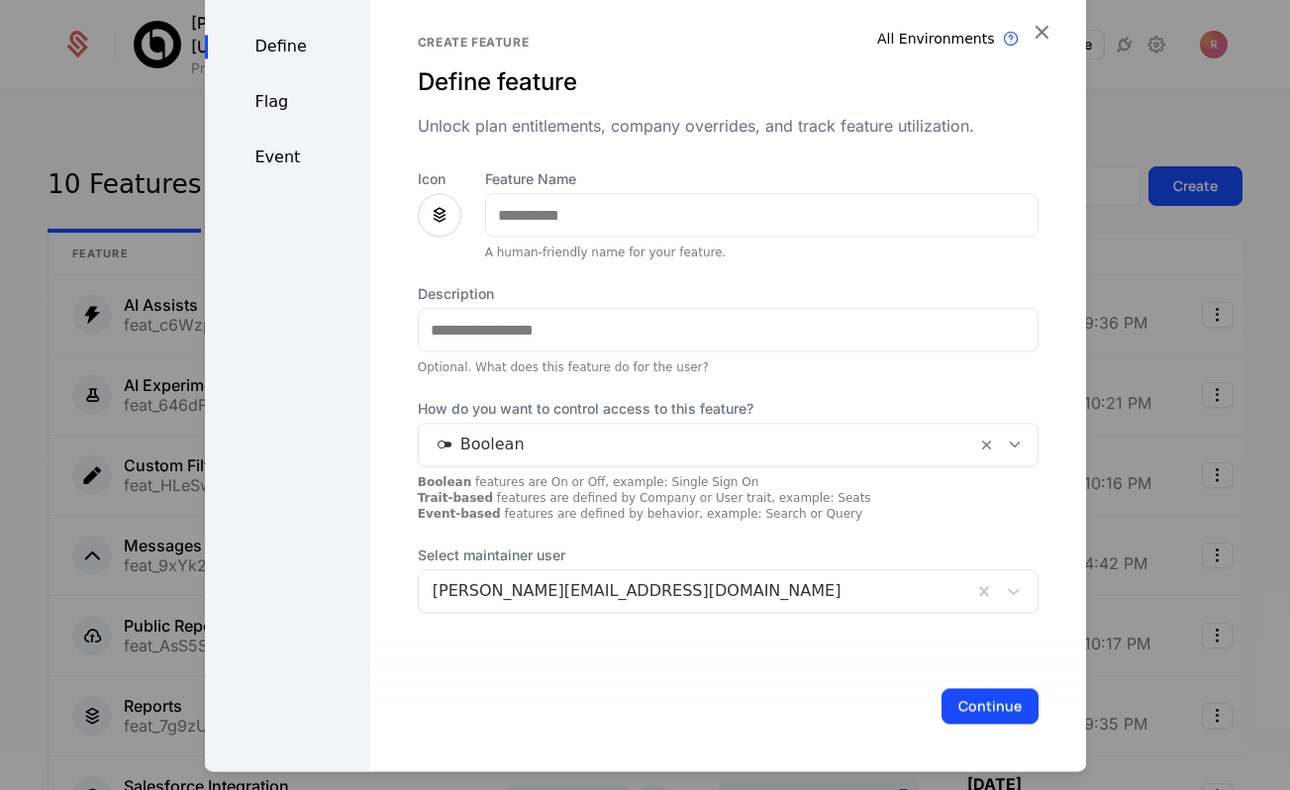
click at [119, 236] on div at bounding box center [645, 395] width 1290 height 790
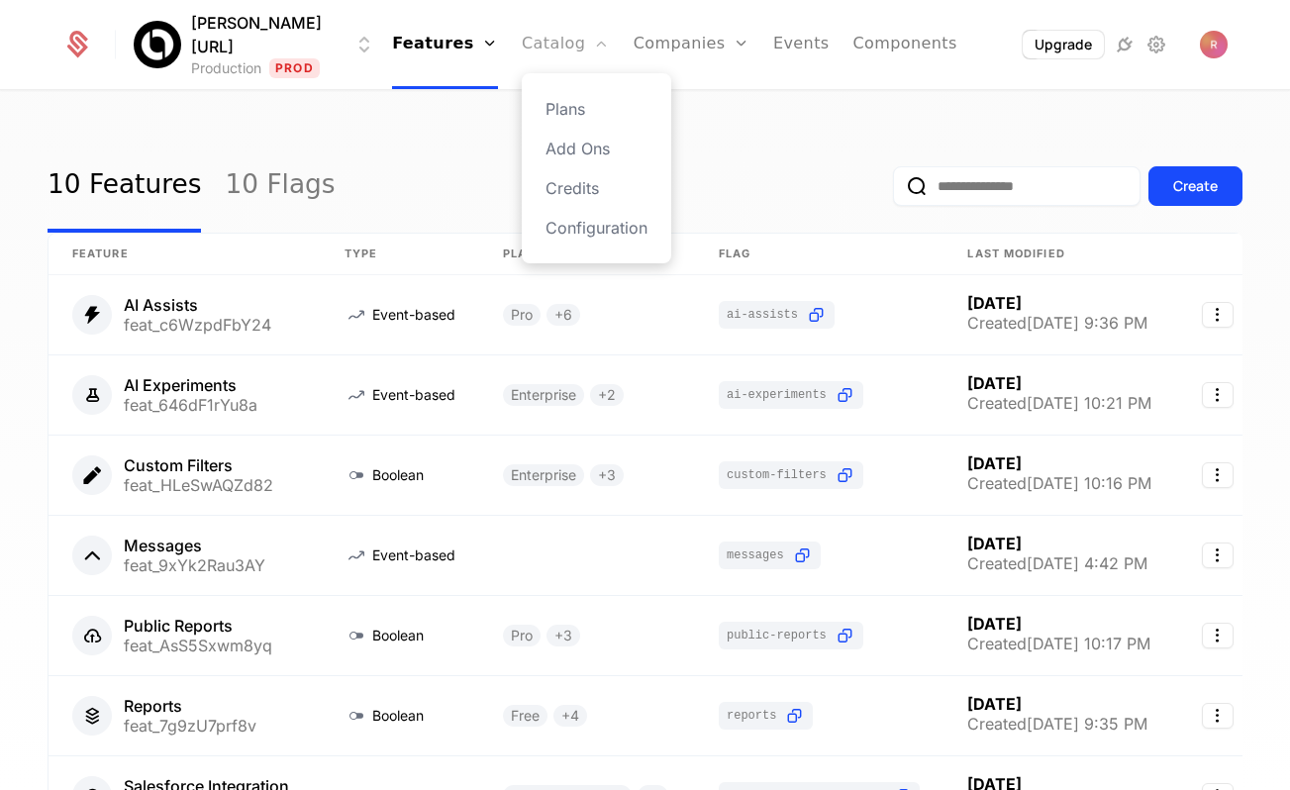
click at [534, 64] on link "Catalog" at bounding box center [566, 44] width 88 height 89
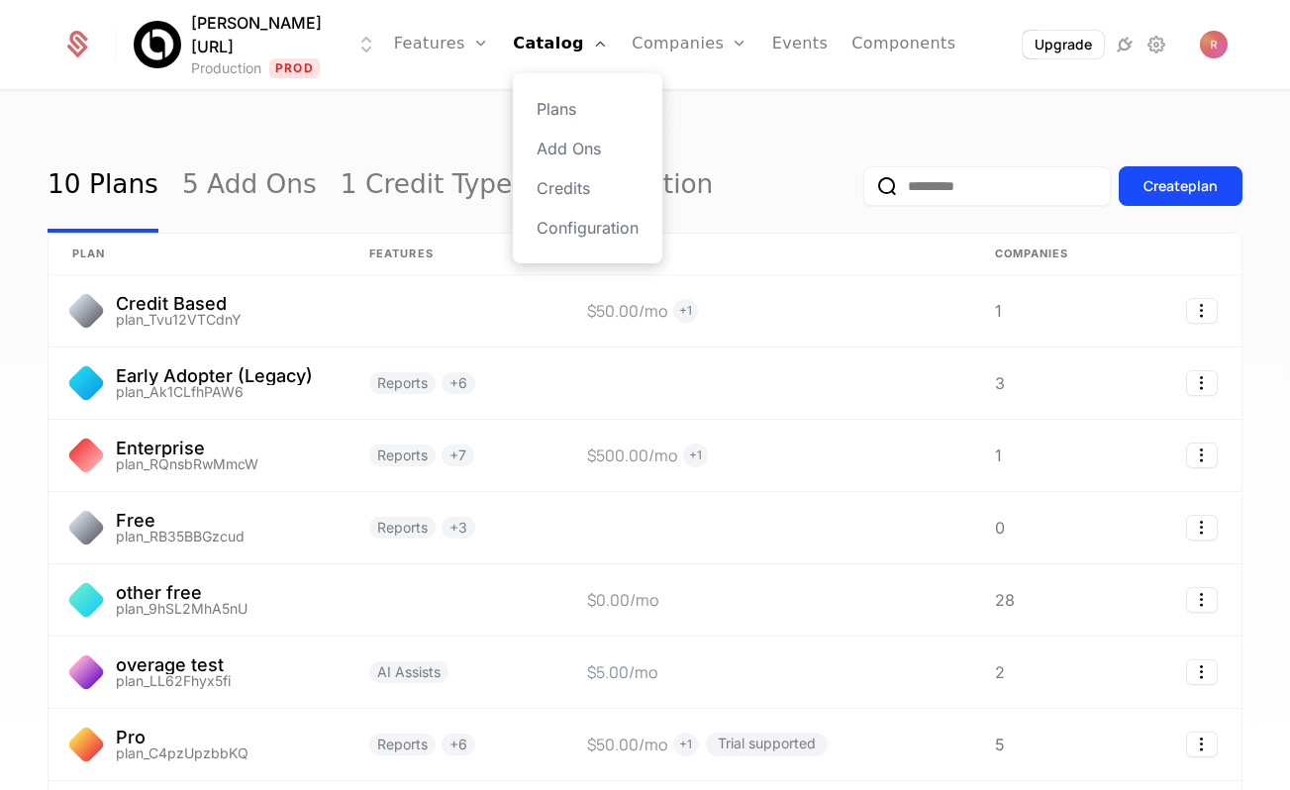
click at [538, 128] on div "Plans Add Ons Credits Configuration" at bounding box center [588, 168] width 150 height 190
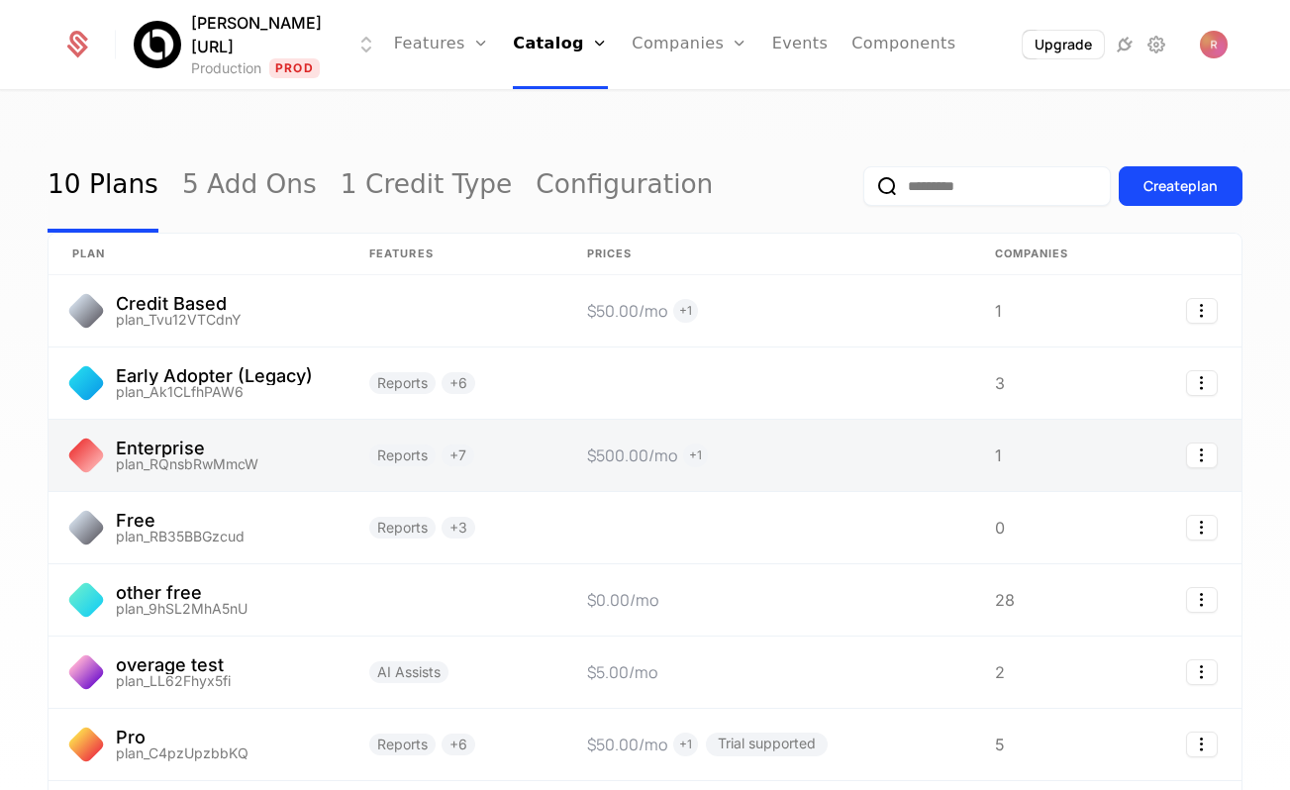
click at [238, 452] on link at bounding box center [197, 455] width 297 height 71
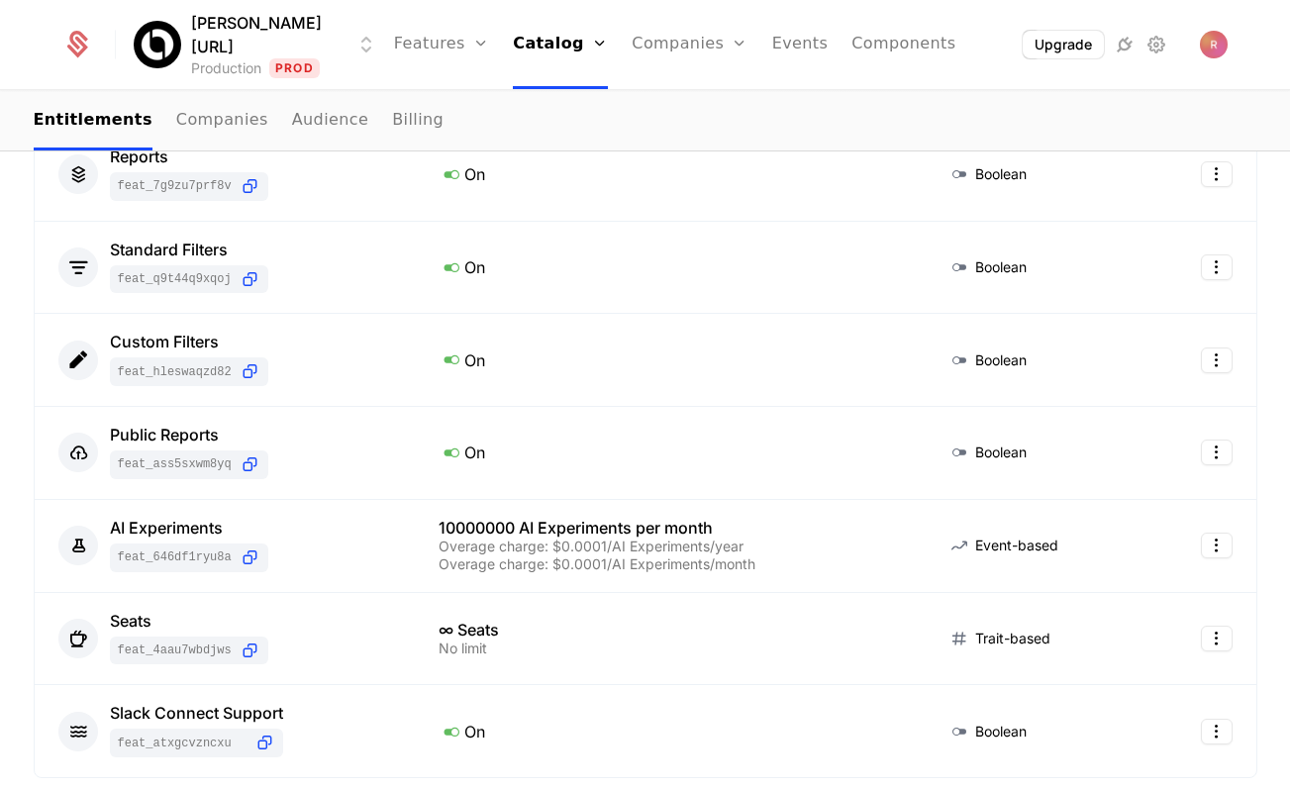
scroll to position [863, 0]
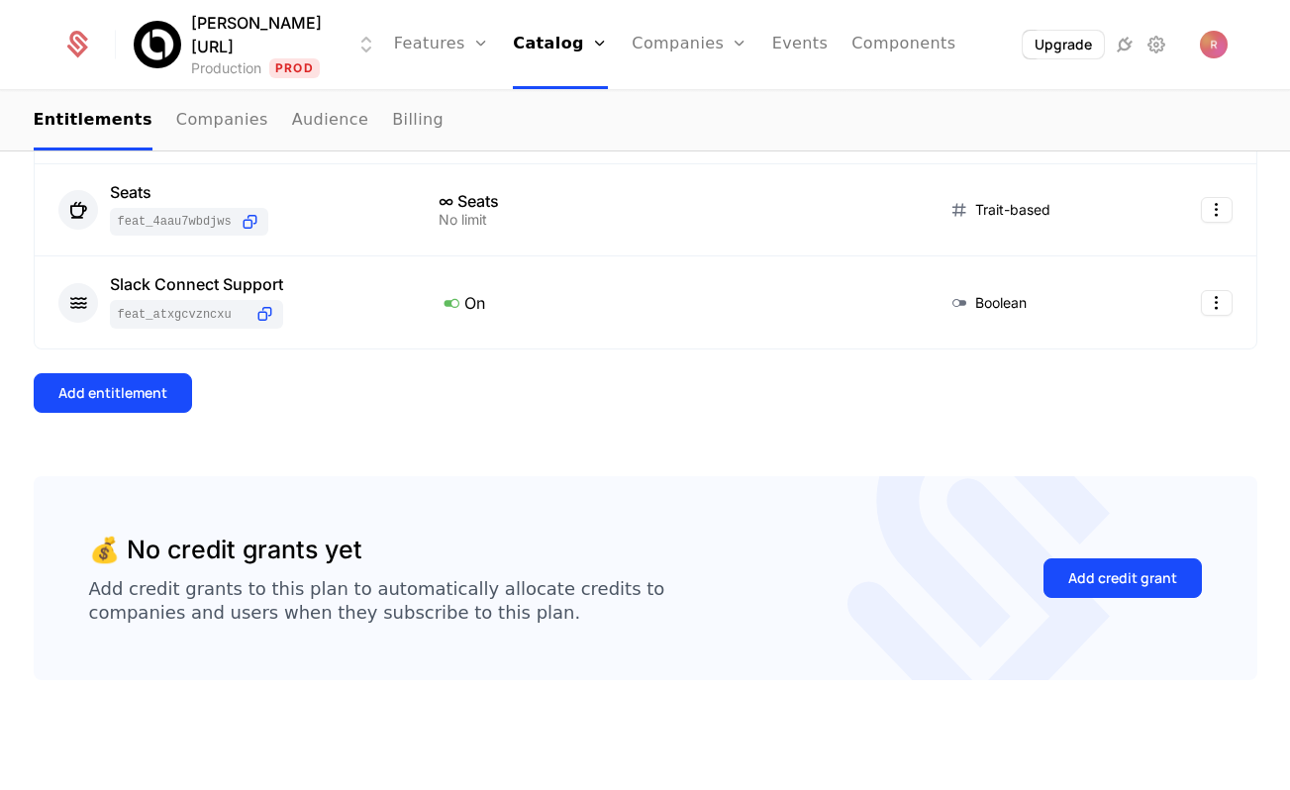
click at [132, 401] on div "Add entitlement" at bounding box center [112, 393] width 109 height 20
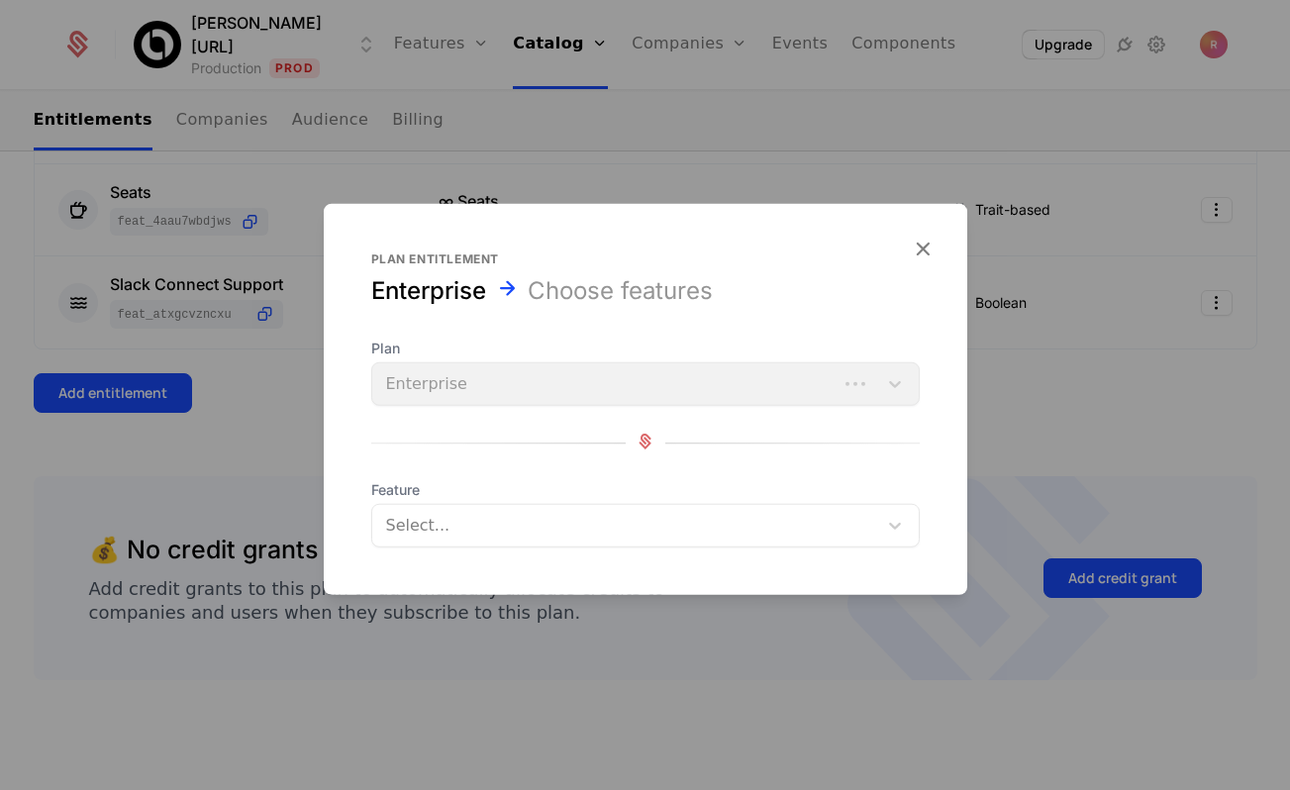
click at [440, 552] on form "Plan entitlement Enterprise Choose features Plan Enterprise Feature Select..." at bounding box center [646, 399] width 644 height 391
click at [452, 538] on div at bounding box center [626, 526] width 477 height 28
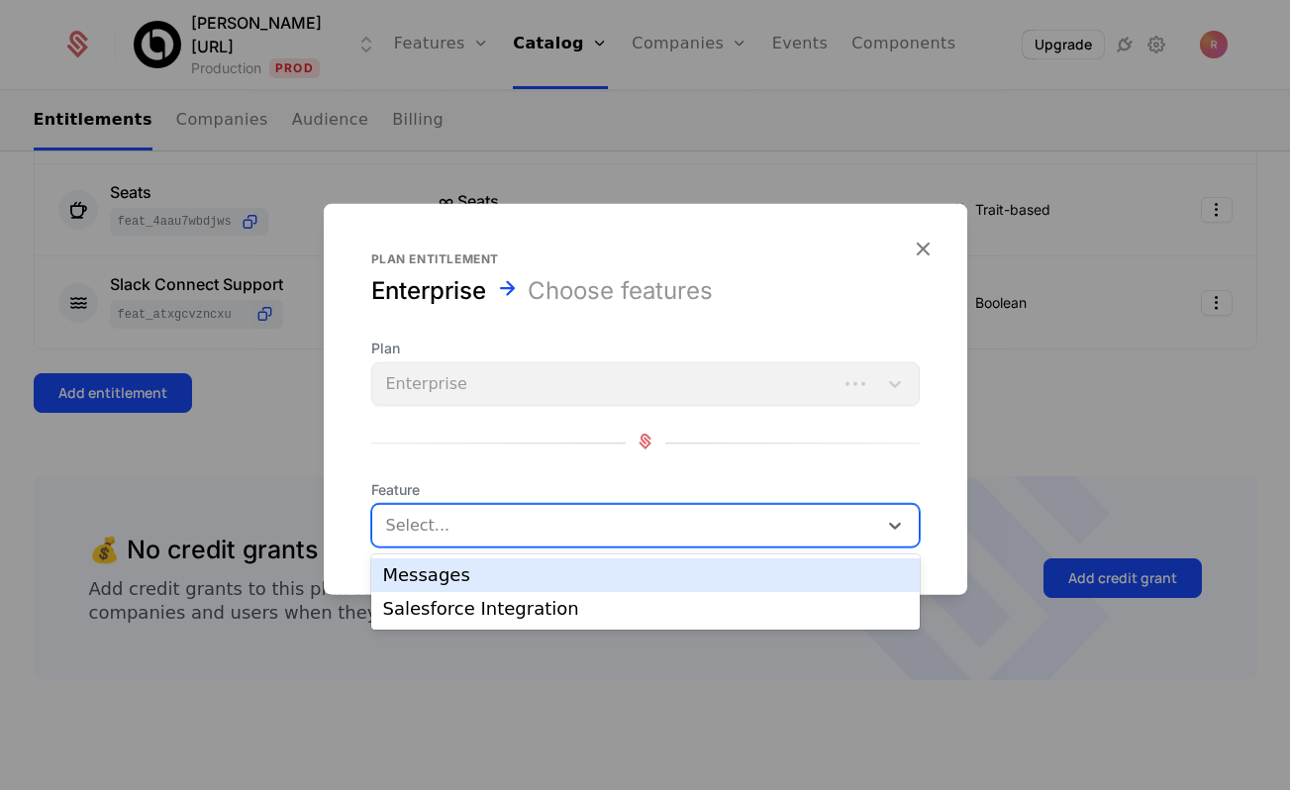
click at [456, 570] on div "Messages" at bounding box center [645, 575] width 525 height 18
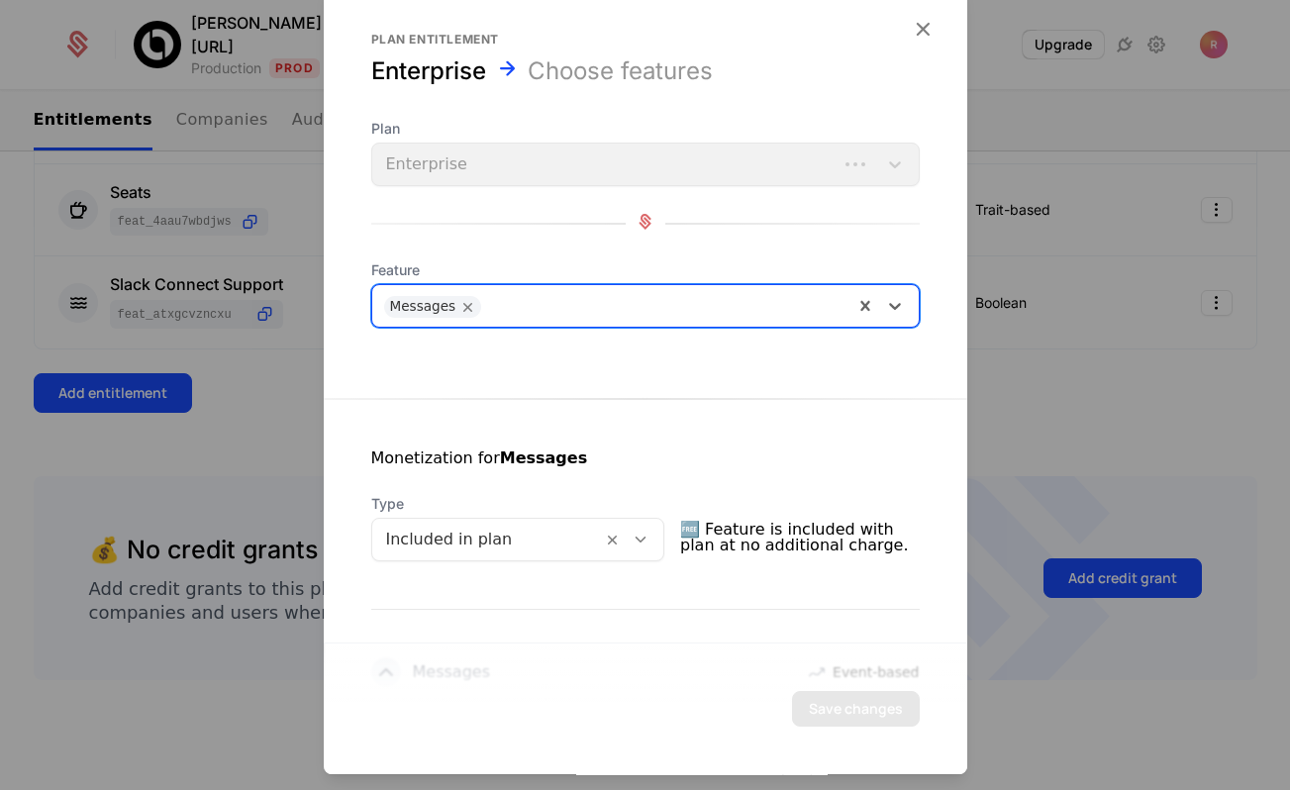
scroll to position [432, 0]
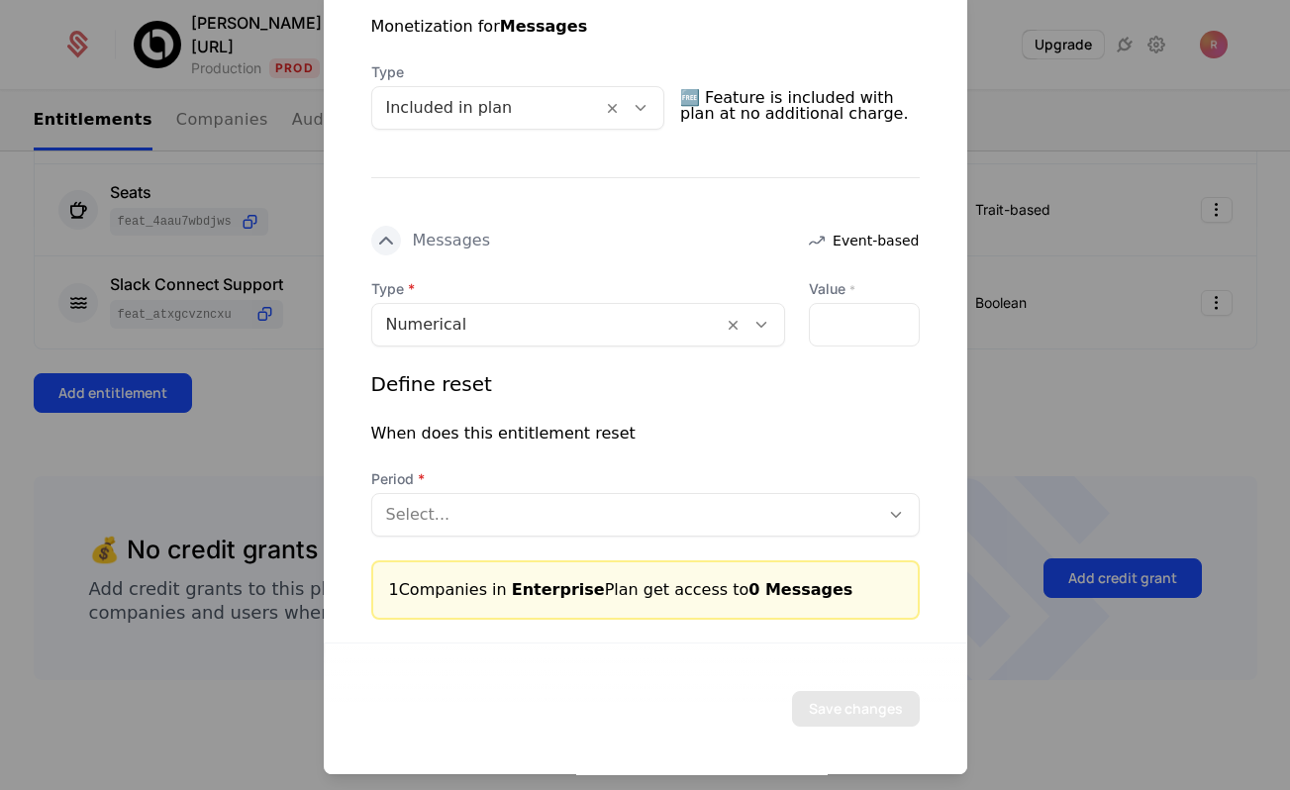
click at [444, 319] on div at bounding box center [547, 325] width 323 height 28
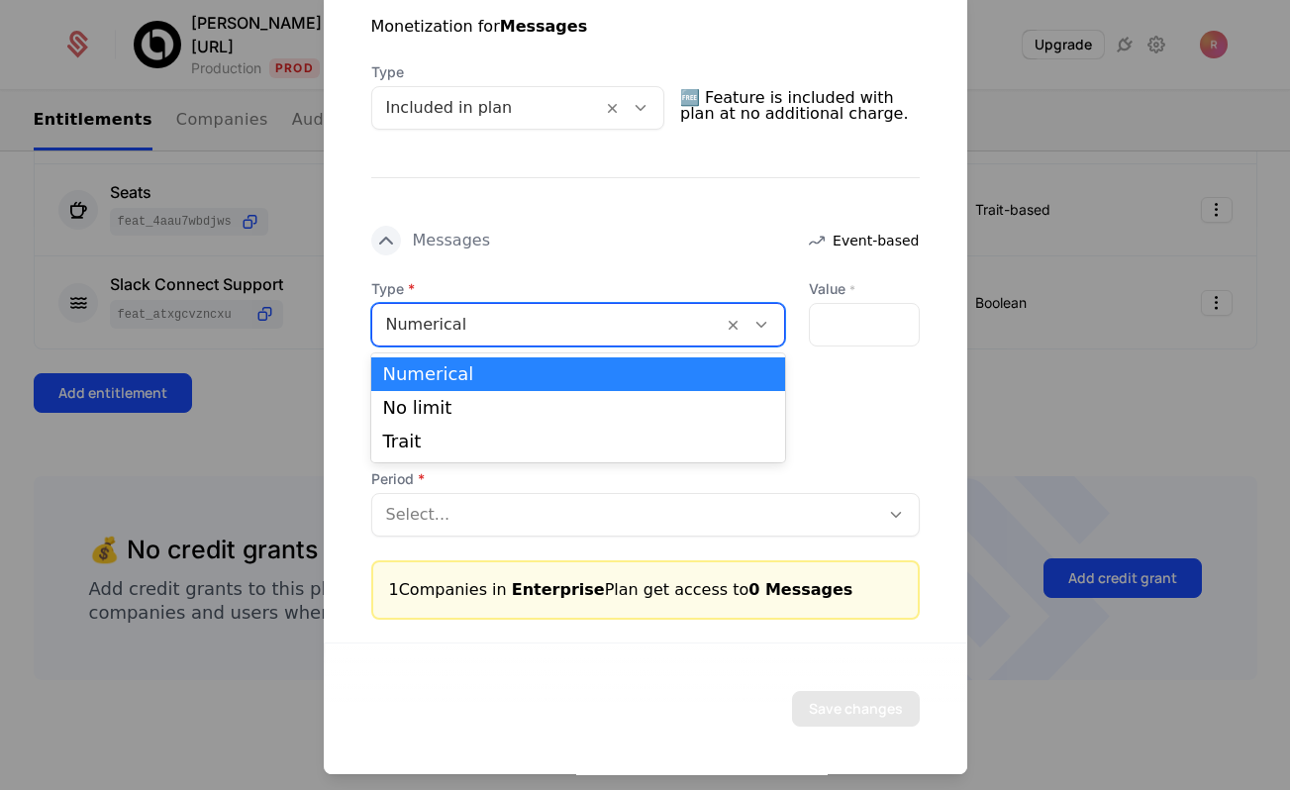
click at [548, 104] on div at bounding box center [487, 108] width 203 height 28
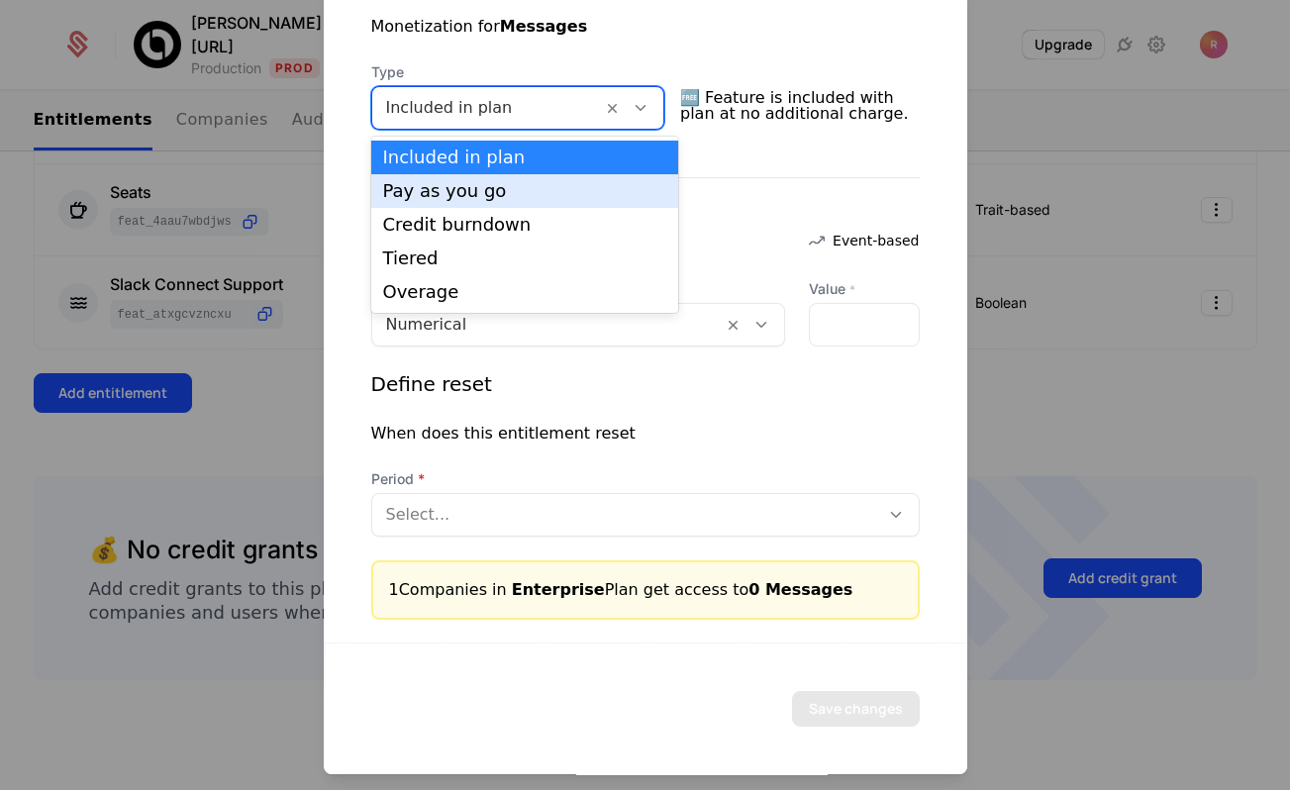
click at [476, 183] on div "Pay as you go" at bounding box center [525, 191] width 284 height 18
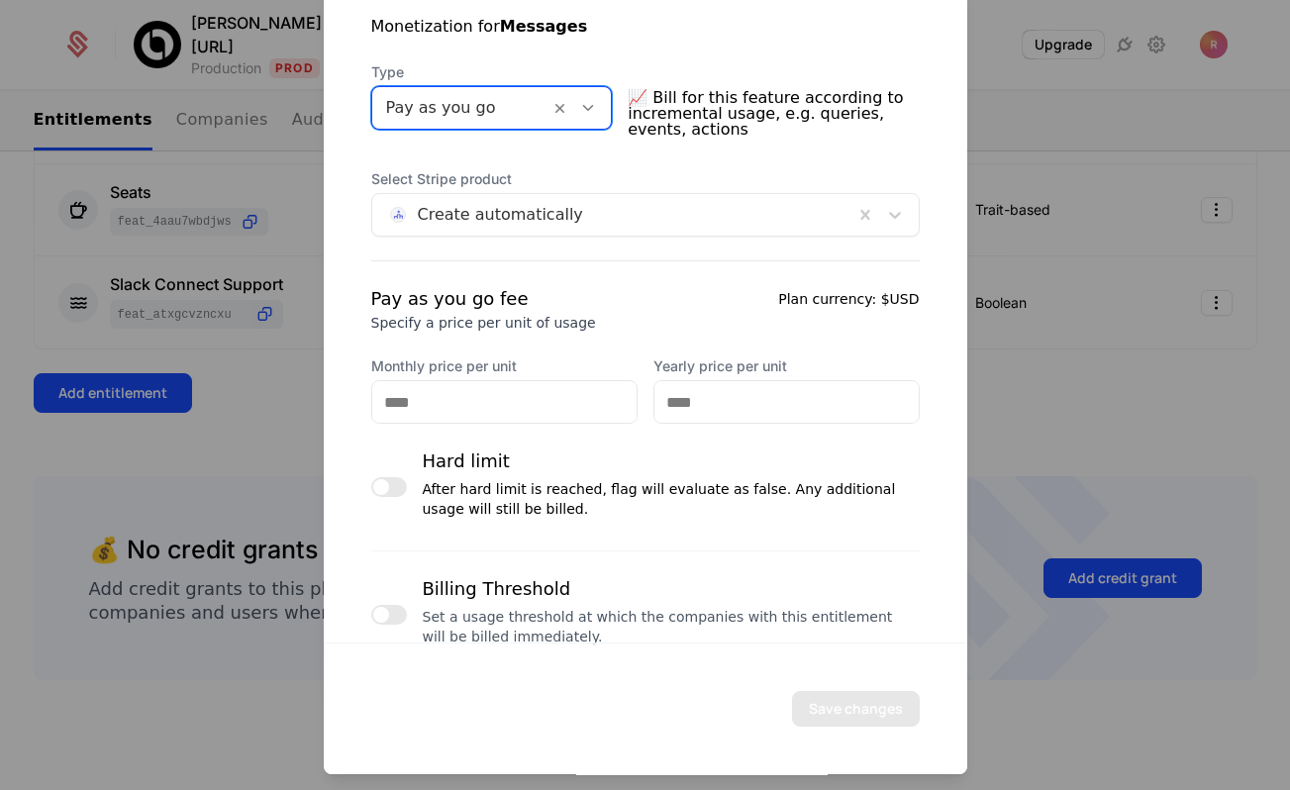
click at [491, 424] on div "Pay as you go fee Specify a price per unit of usage Plan currency: $USD Monthly…" at bounding box center [645, 469] width 549 height 369
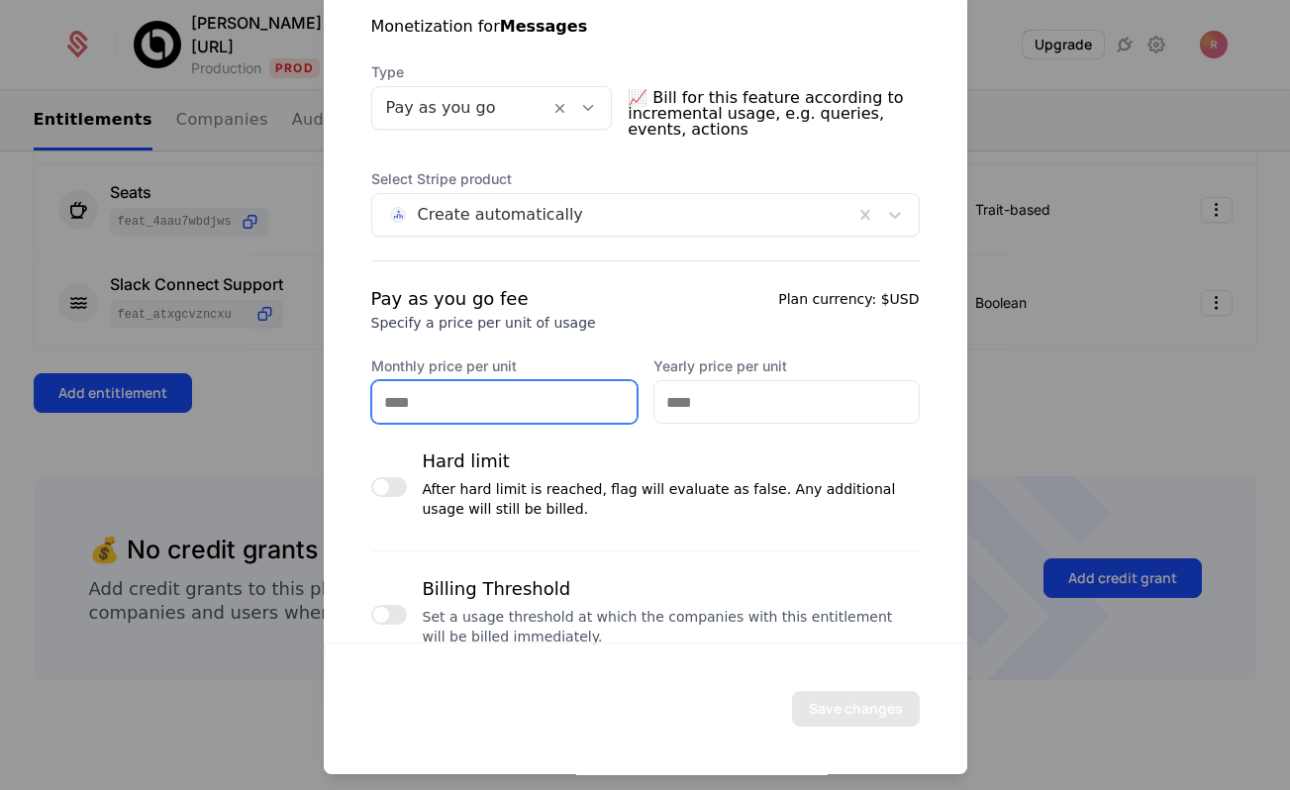
click at [491, 414] on input "Monthly price per unit" at bounding box center [504, 402] width 264 height 42
type input "**"
click at [667, 317] on div "Pay as you go fee Specify a price per unit of usage Plan currency: $USD" at bounding box center [645, 309] width 549 height 48
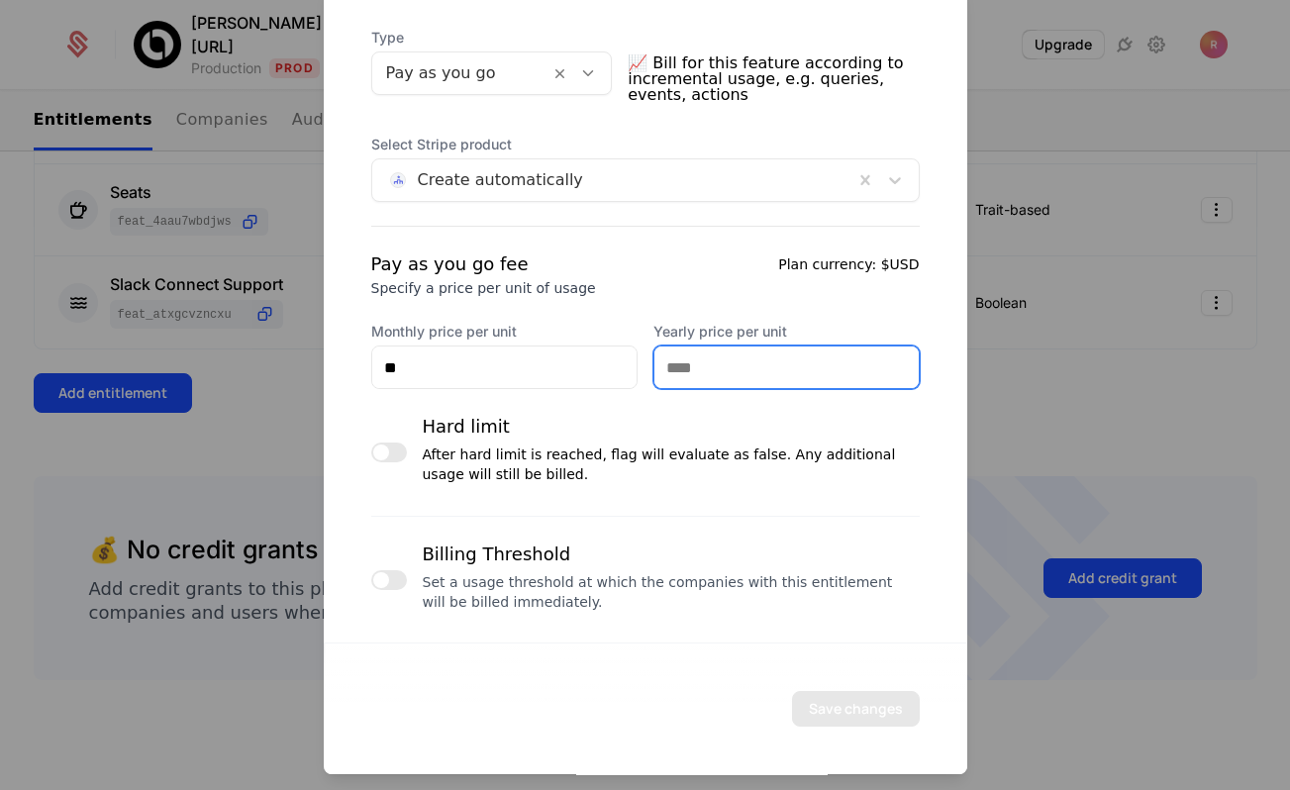
click at [702, 383] on input "Yearly price per unit" at bounding box center [787, 368] width 264 height 42
type input "**"
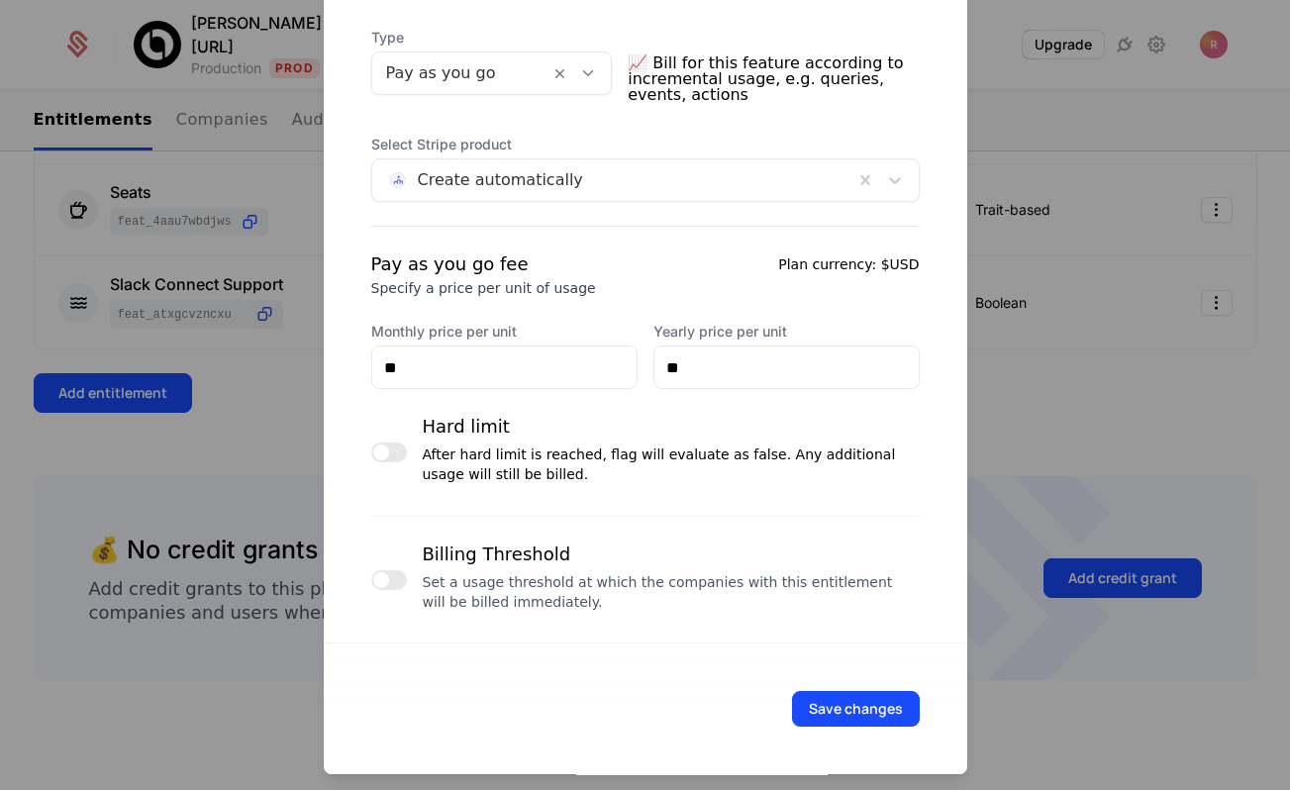
click at [690, 284] on div "Pay as you go fee Specify a price per unit of usage Plan currency: $USD" at bounding box center [645, 275] width 549 height 48
click at [875, 710] on button "Save changes" at bounding box center [856, 709] width 128 height 36
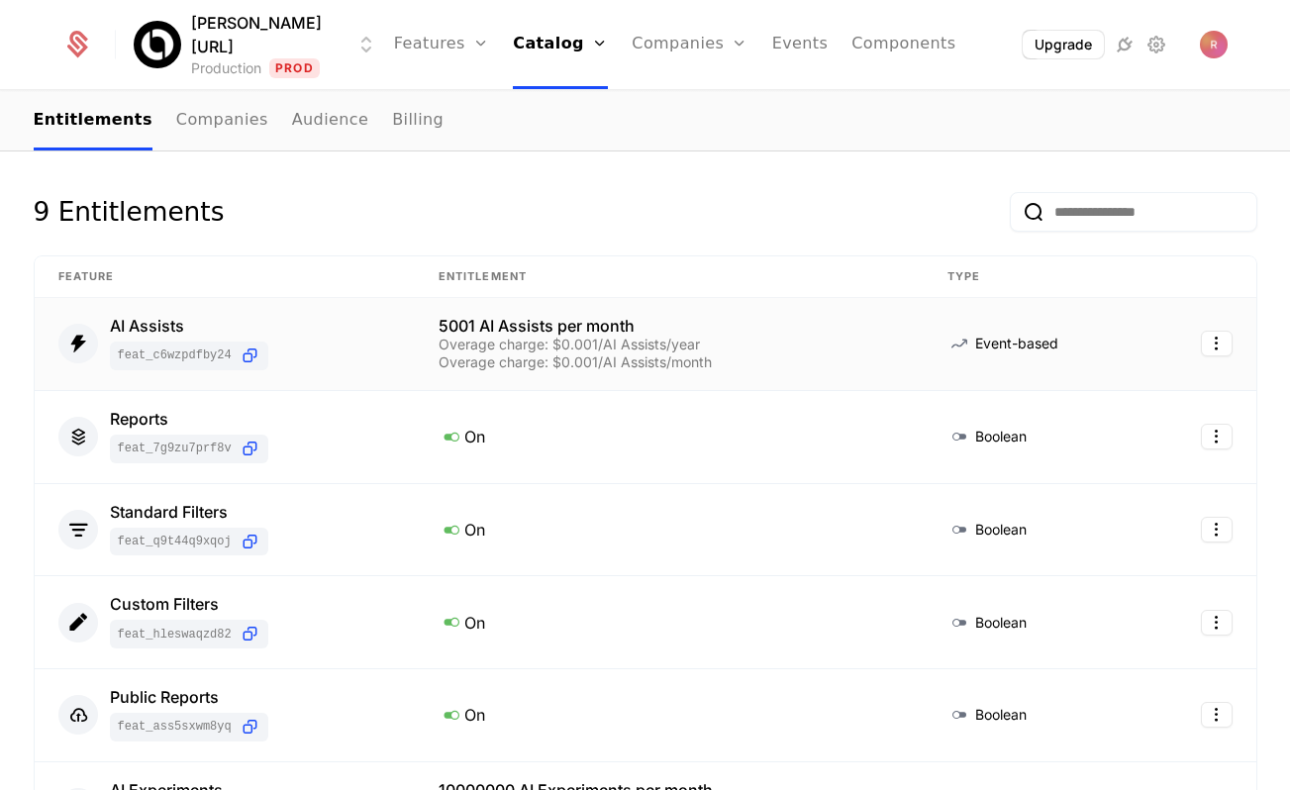
scroll to position [129, 0]
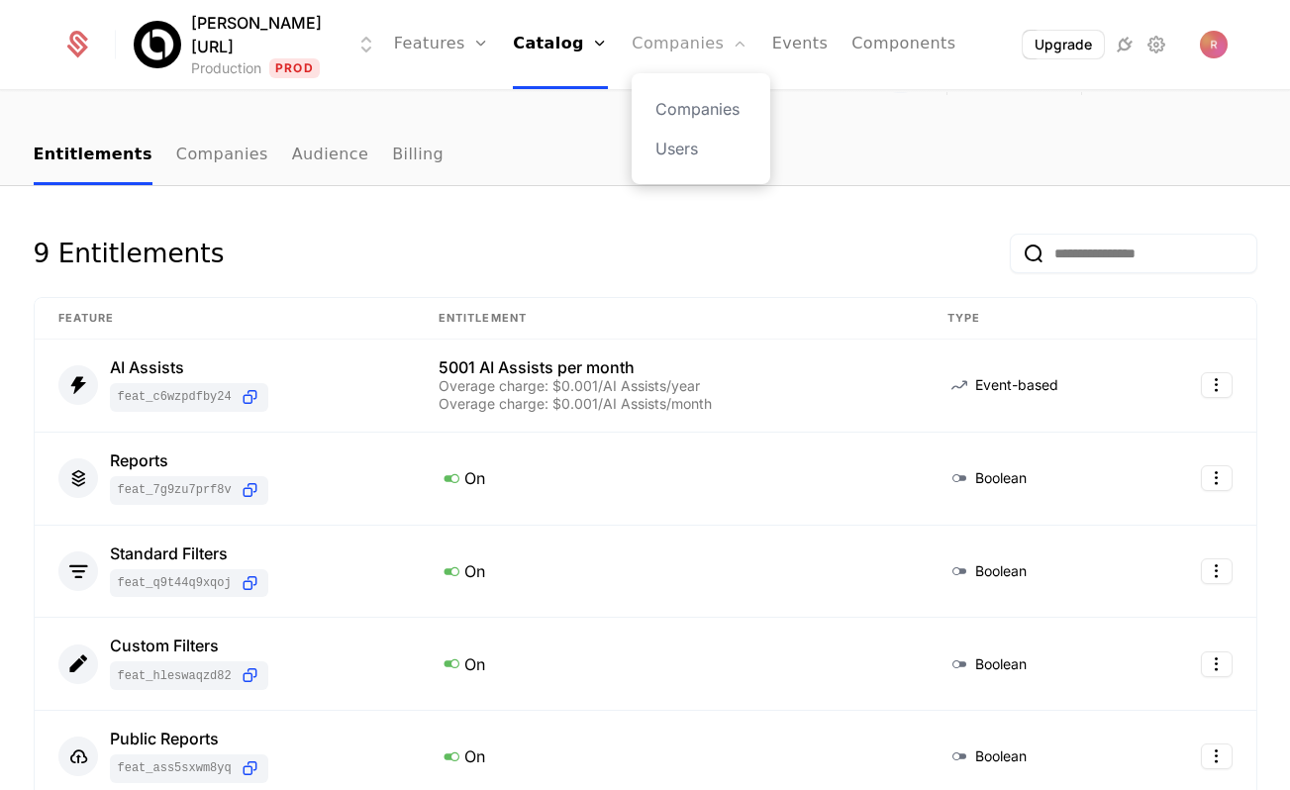
click at [632, 41] on link "Companies" at bounding box center [690, 44] width 116 height 89
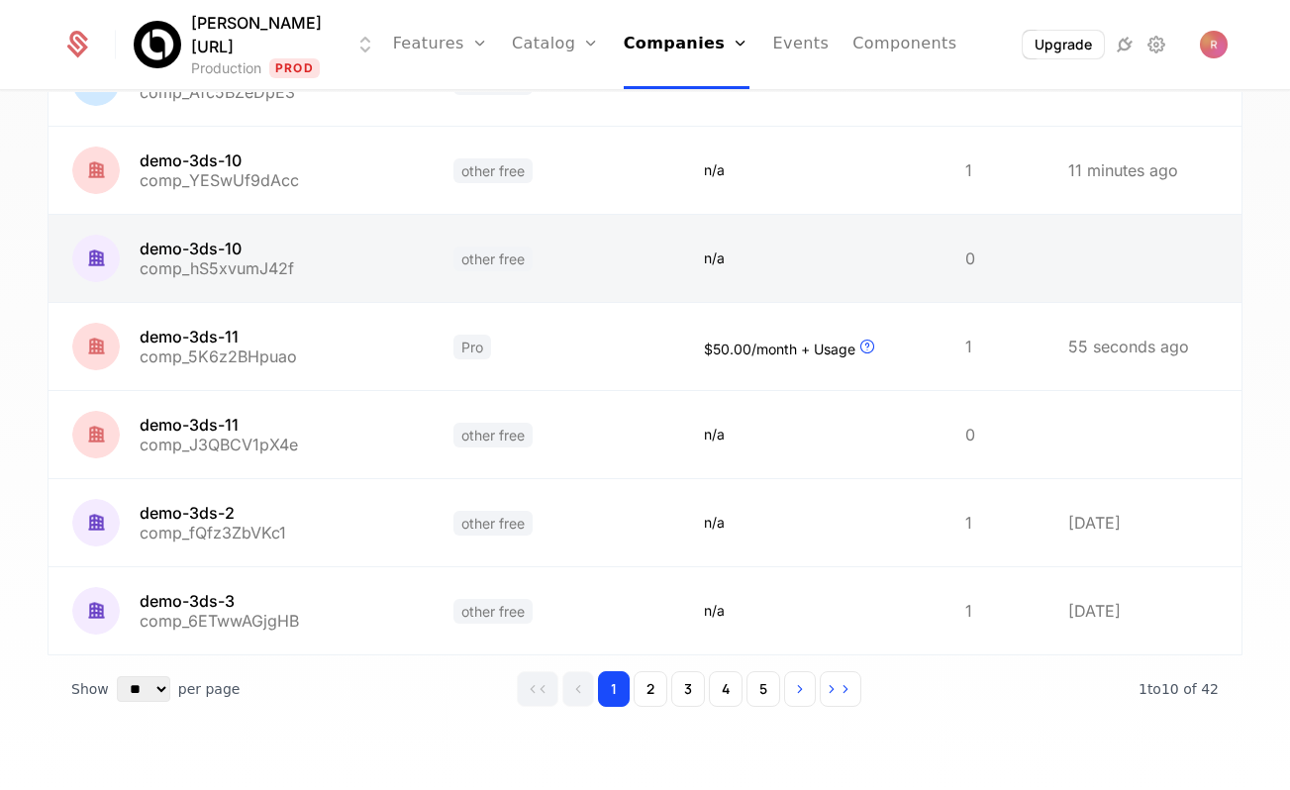
scroll to position [83, 0]
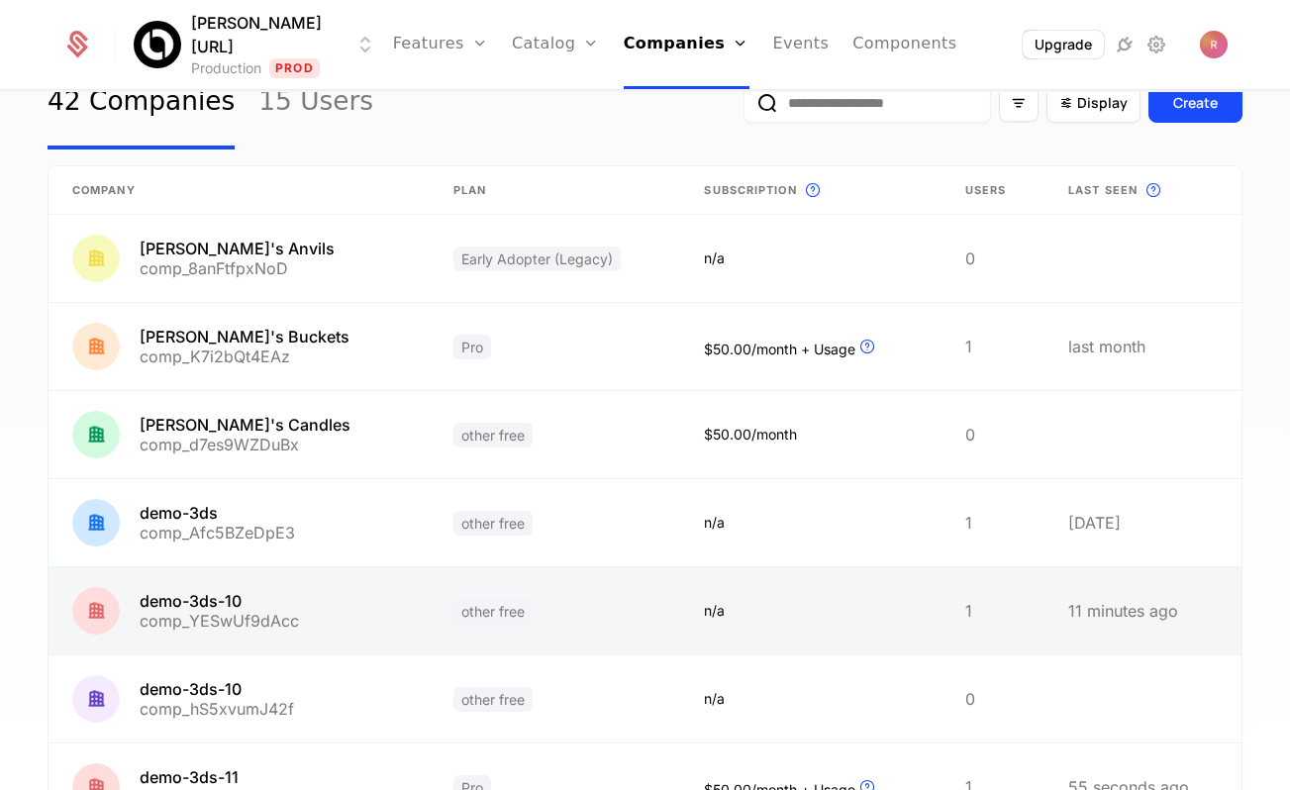
click at [281, 580] on link at bounding box center [239, 610] width 381 height 87
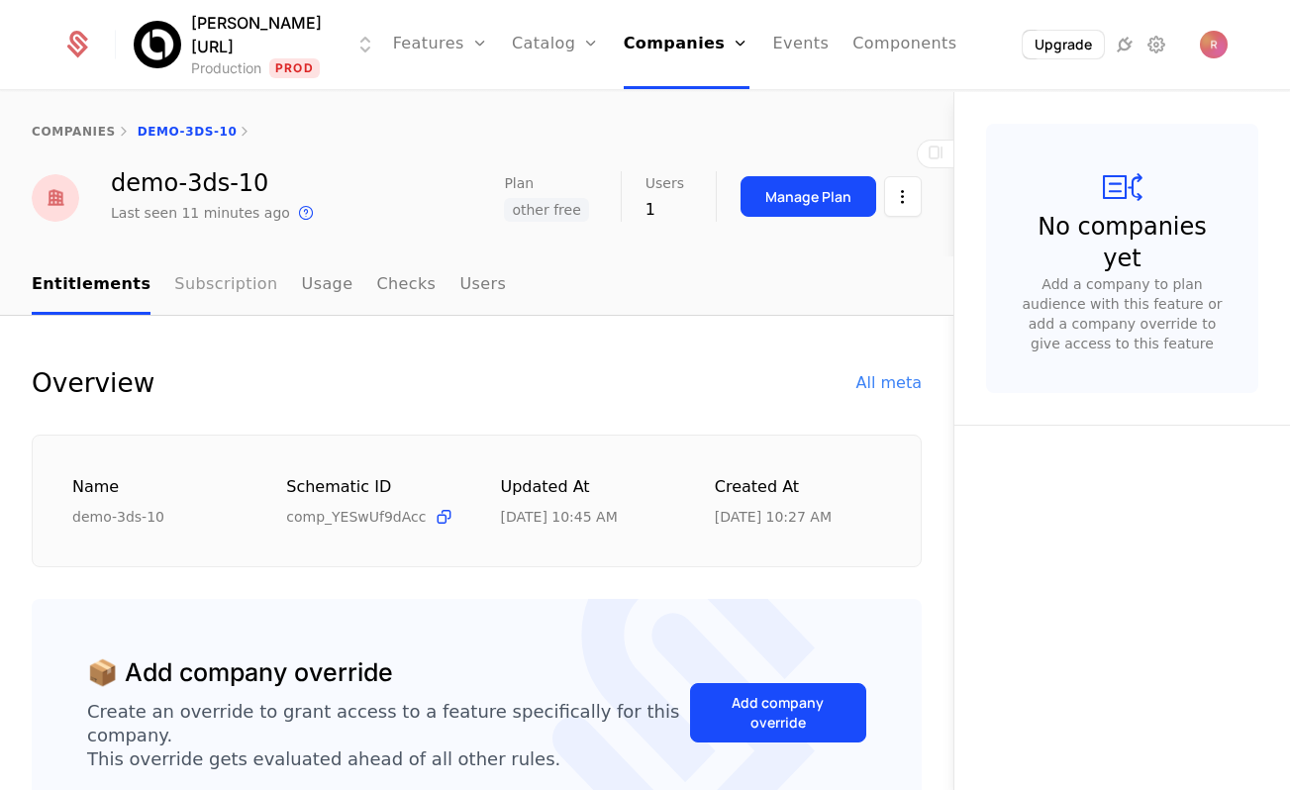
click at [217, 287] on link "Subscription" at bounding box center [225, 285] width 103 height 58
